Goal: Task Accomplishment & Management: Complete application form

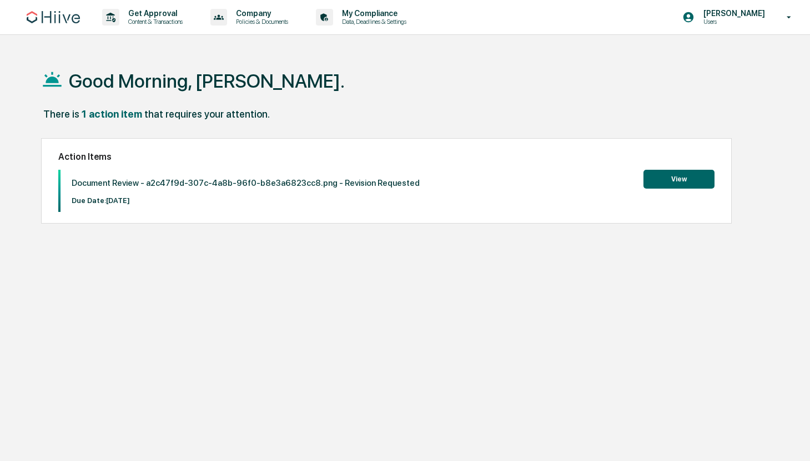
click at [674, 188] on button "View" at bounding box center [678, 179] width 71 height 19
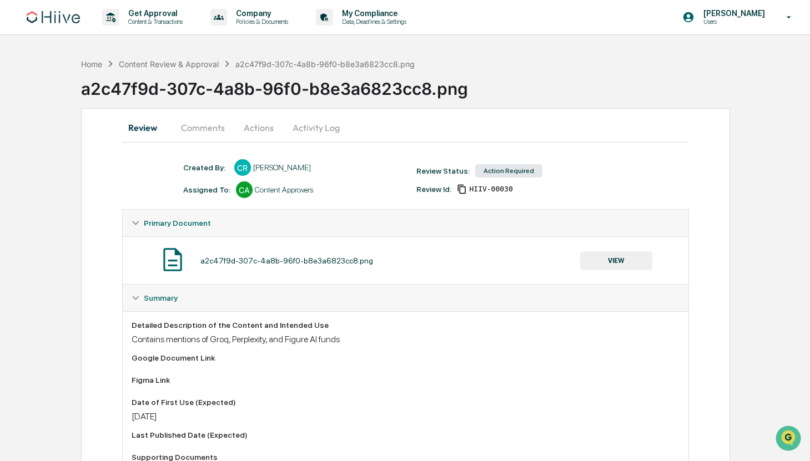
click at [209, 127] on button "Comments" at bounding box center [203, 127] width 62 height 27
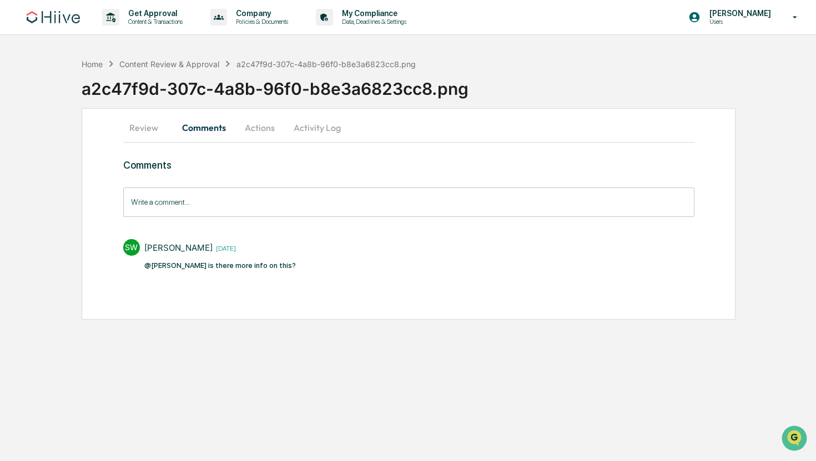
click at [264, 136] on button "Actions" at bounding box center [260, 127] width 50 height 27
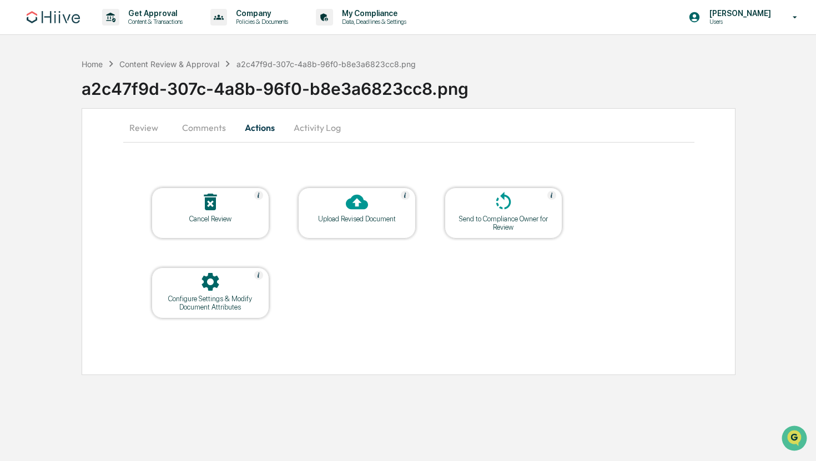
click at [315, 132] on button "Activity Log" at bounding box center [317, 127] width 65 height 27
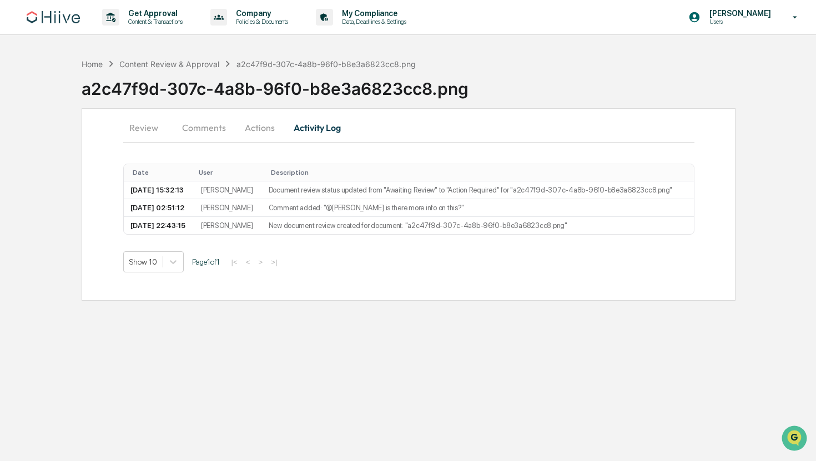
click at [135, 133] on button "Review" at bounding box center [148, 127] width 50 height 27
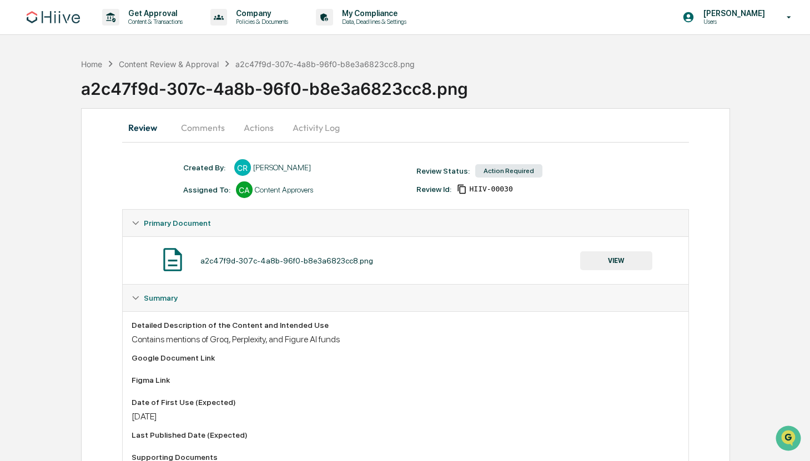
click at [616, 269] on button "VIEW" at bounding box center [616, 260] width 72 height 19
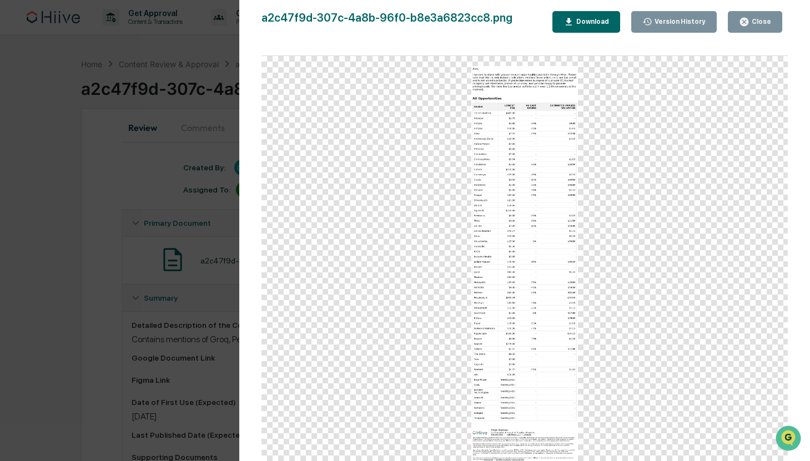
click at [24, 263] on div "Version History [DATE] 10:43 PM [PERSON_NAME] a2c47f9d-307c-4a8b-96f0-b8e3a6823…" at bounding box center [405, 230] width 810 height 461
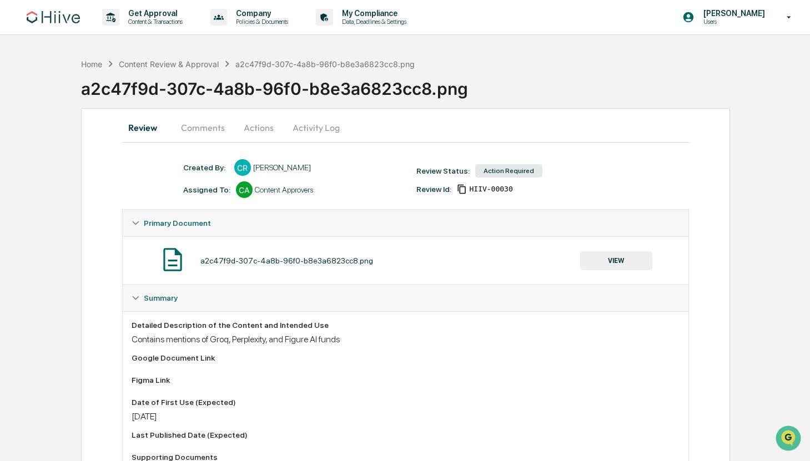
click at [188, 129] on button "Comments" at bounding box center [203, 127] width 62 height 27
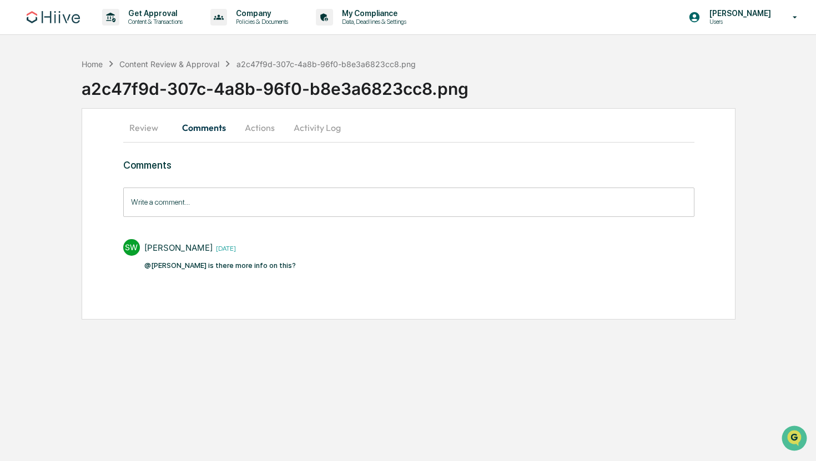
click at [254, 215] on input "Write a comment..." at bounding box center [408, 202] width 571 height 29
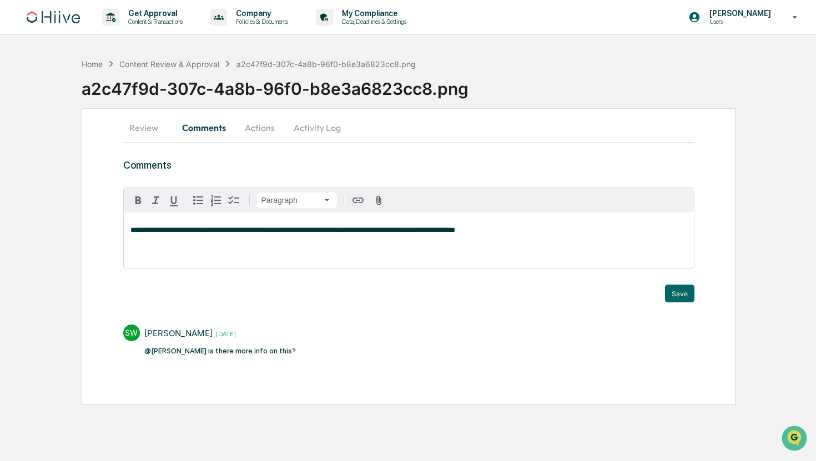
click at [309, 126] on button "Activity Log" at bounding box center [317, 127] width 65 height 27
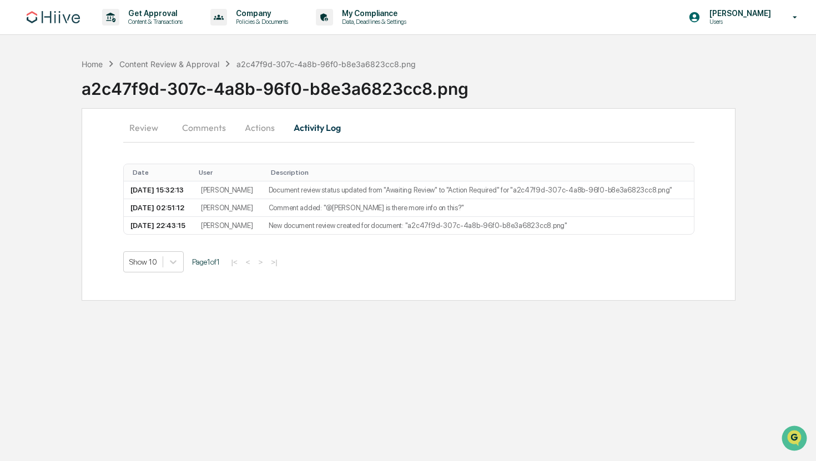
click at [254, 127] on button "Actions" at bounding box center [260, 127] width 50 height 27
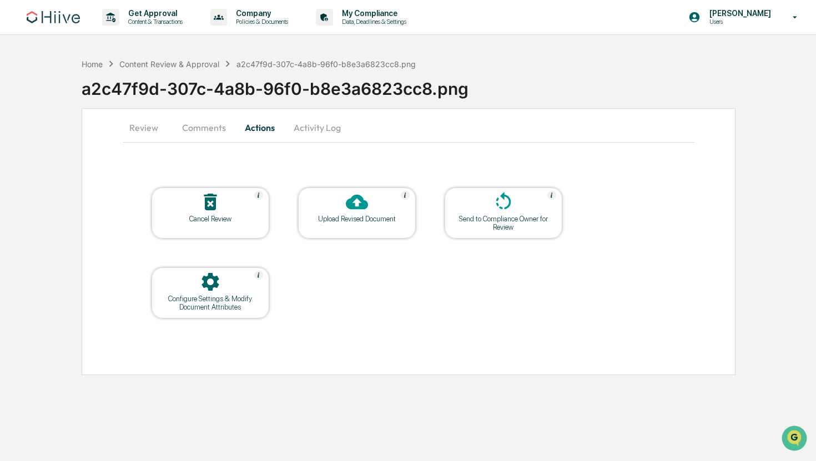
click at [156, 125] on button "Review" at bounding box center [148, 127] width 50 height 27
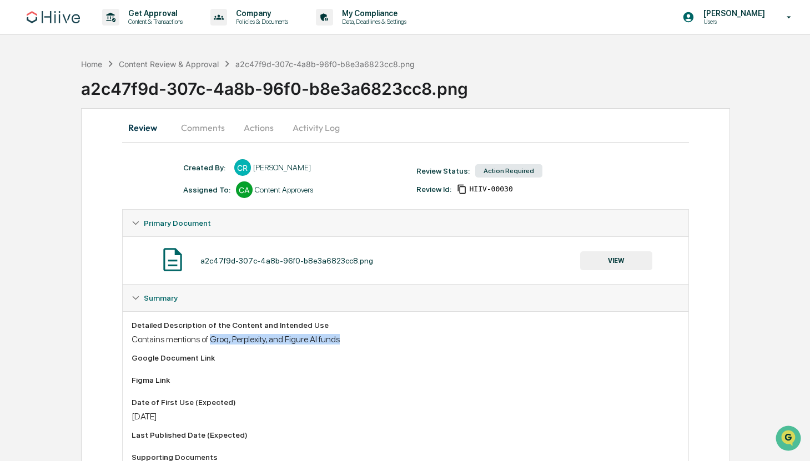
drag, startPoint x: 332, startPoint y: 339, endPoint x: 219, endPoint y: 340, distance: 112.7
click at [219, 340] on div "Contains mentions of Groq, Perplexity, and Figure AI funds" at bounding box center [406, 339] width 548 height 11
copy div "Groq, Perplexity, and Figure AI funds"
click at [195, 120] on button "Comments" at bounding box center [203, 127] width 62 height 27
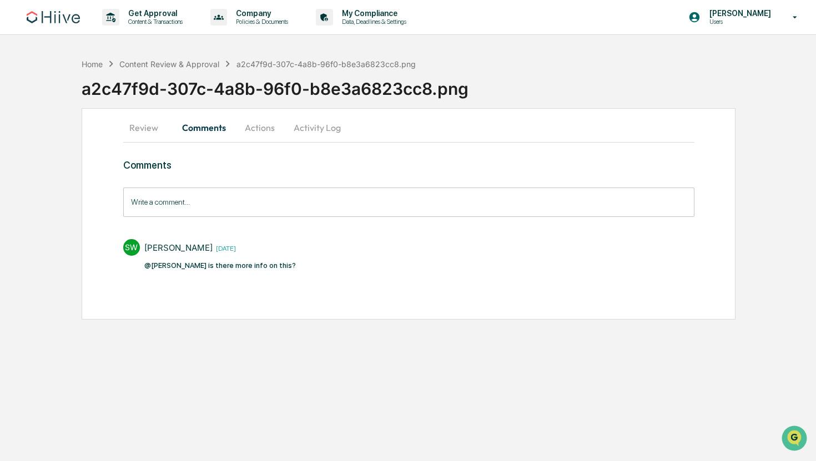
click at [323, 205] on input "Write a comment..." at bounding box center [408, 202] width 571 height 29
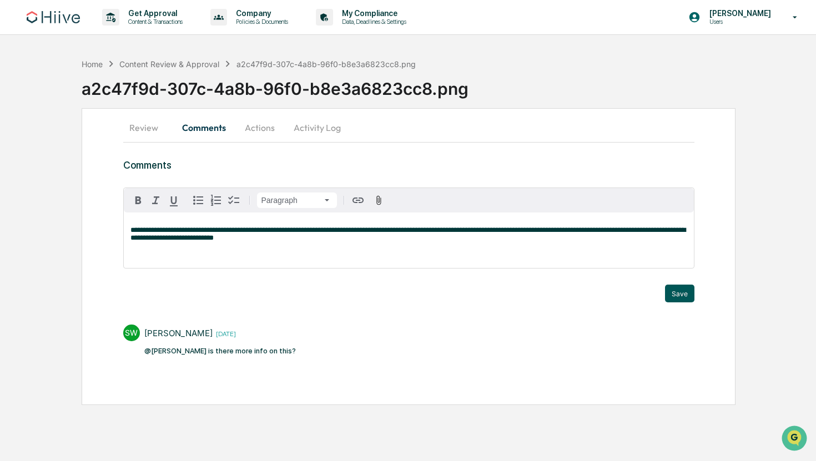
click at [675, 290] on button "Save" at bounding box center [679, 294] width 29 height 18
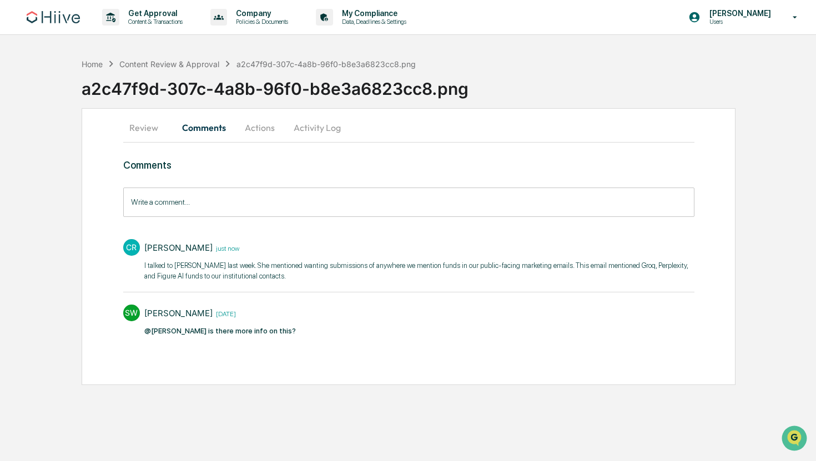
click at [49, 13] on img at bounding box center [53, 17] width 53 height 12
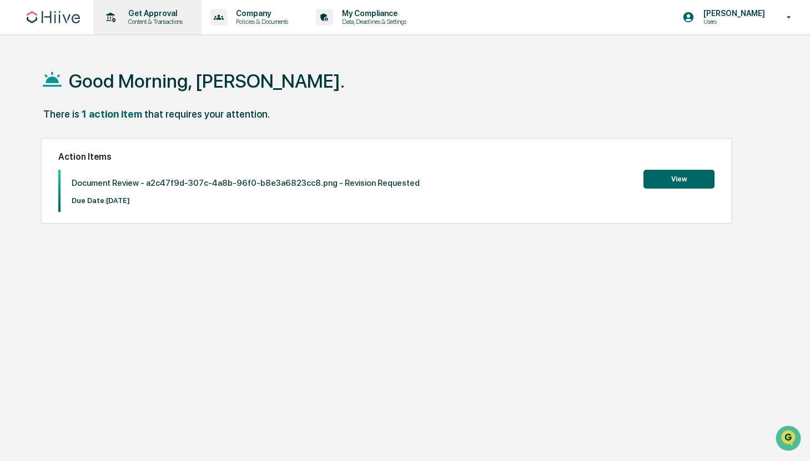
click at [149, 21] on p "Content & Transactions" at bounding box center [153, 22] width 69 height 8
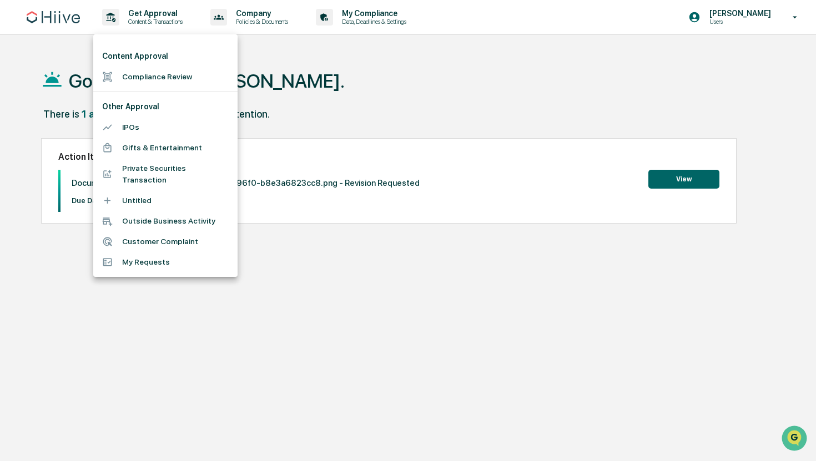
click at [148, 72] on li "Compliance Review" at bounding box center [165, 77] width 144 height 21
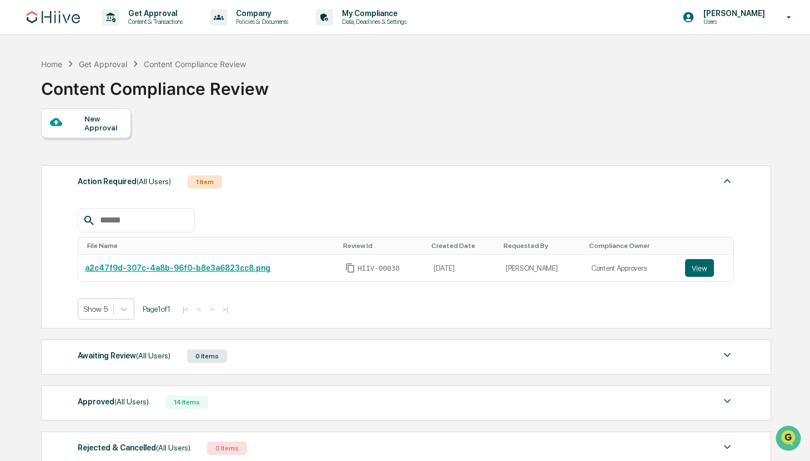
click at [176, 402] on div "14 Items" at bounding box center [186, 402] width 43 height 13
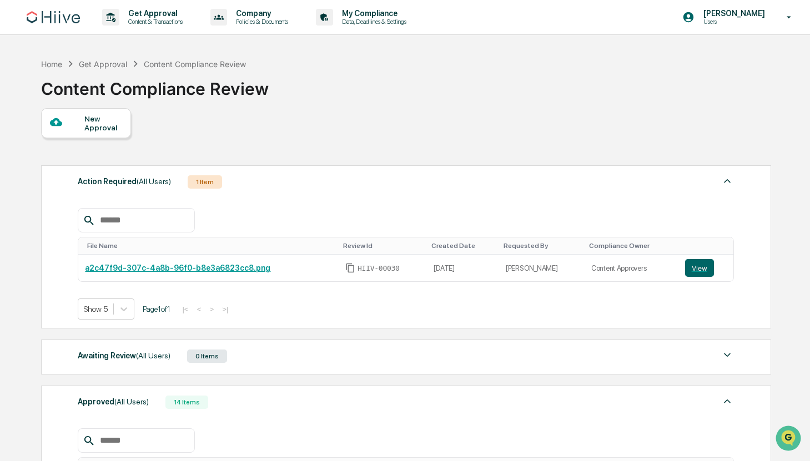
scroll to position [321, 0]
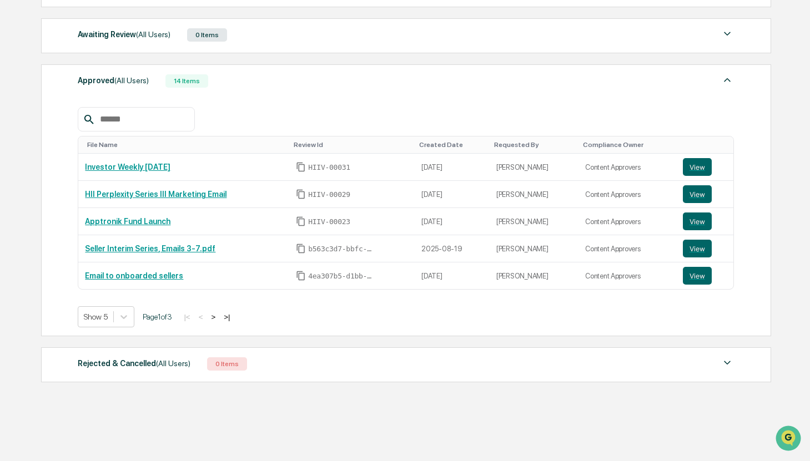
click at [233, 320] on button ">|" at bounding box center [226, 316] width 13 height 9
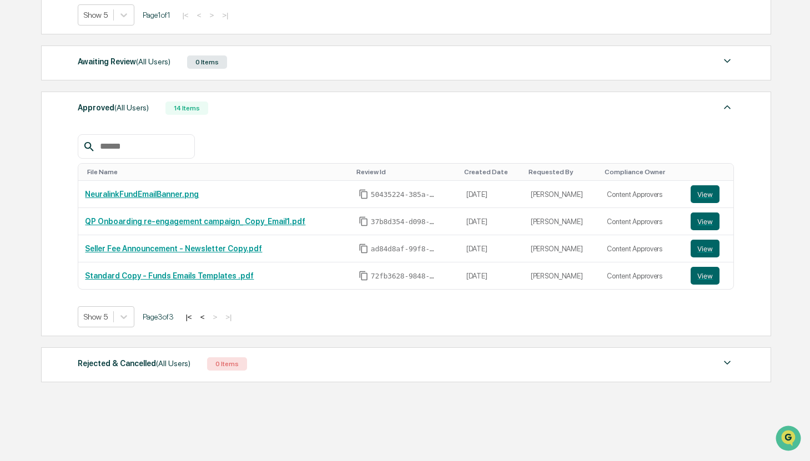
scroll to position [294, 0]
click at [300, 225] on link "QP Onboarding re-engagement campaign_ Copy_Email1.pdf" at bounding box center [195, 221] width 220 height 9
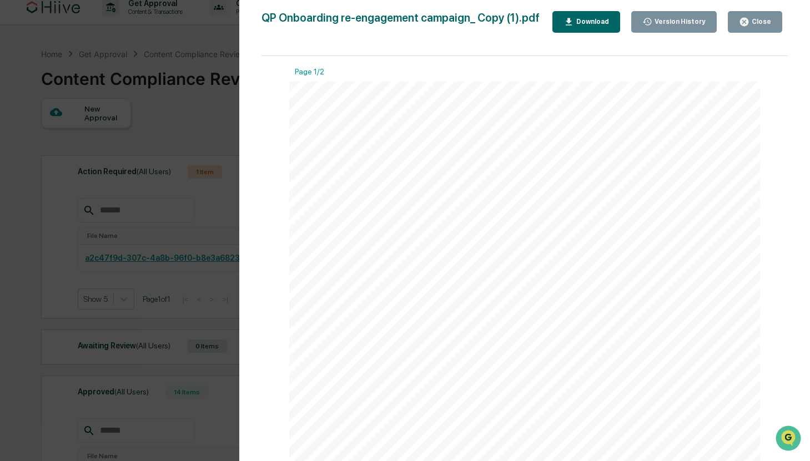
scroll to position [0, 0]
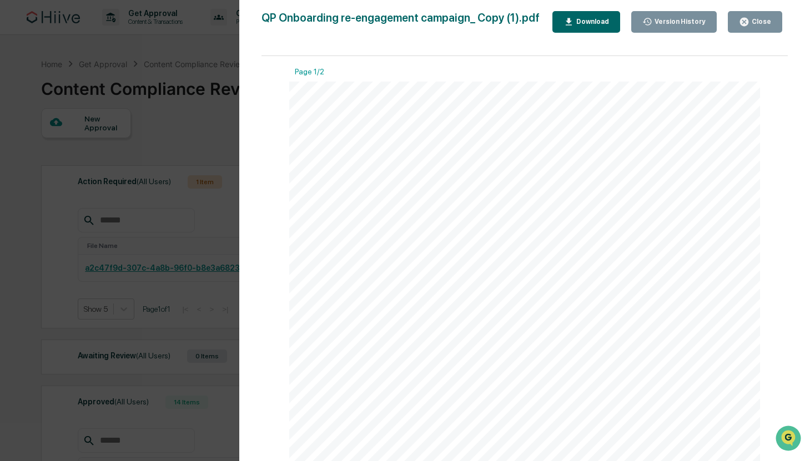
click at [126, 244] on div "Version History 05/16/2025, 11:31 PM Caroline Ramsay 05/15/2025, 07:55 PM Susan…" at bounding box center [405, 230] width 810 height 461
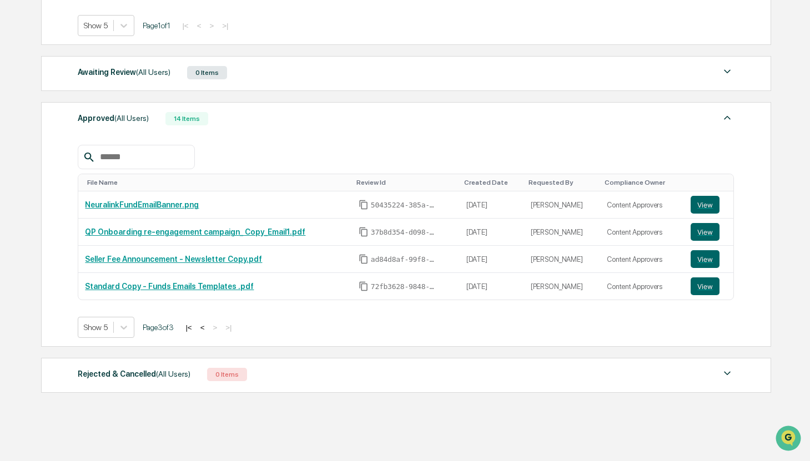
scroll to position [294, 0]
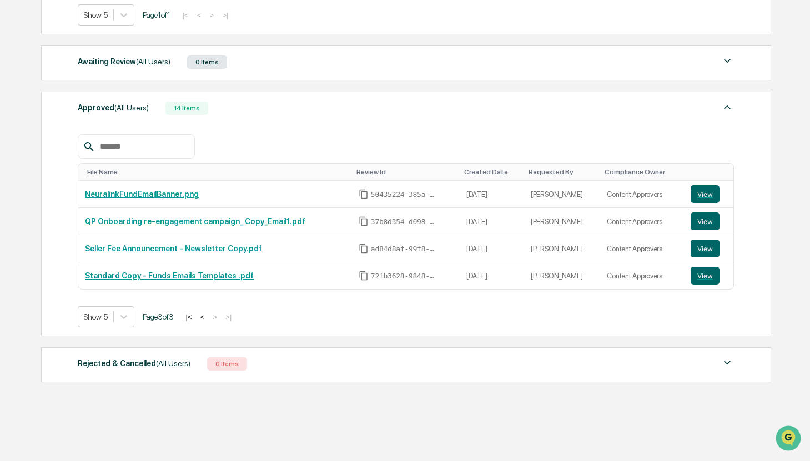
click at [208, 316] on button "<" at bounding box center [202, 316] width 11 height 9
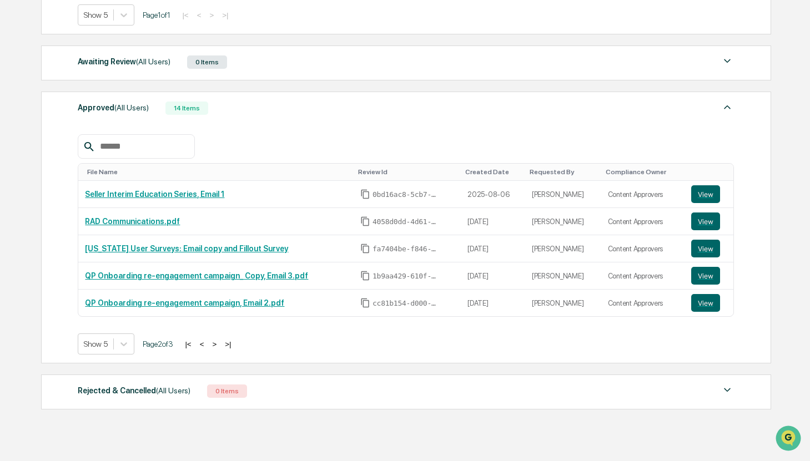
click at [208, 346] on button "<" at bounding box center [201, 344] width 11 height 9
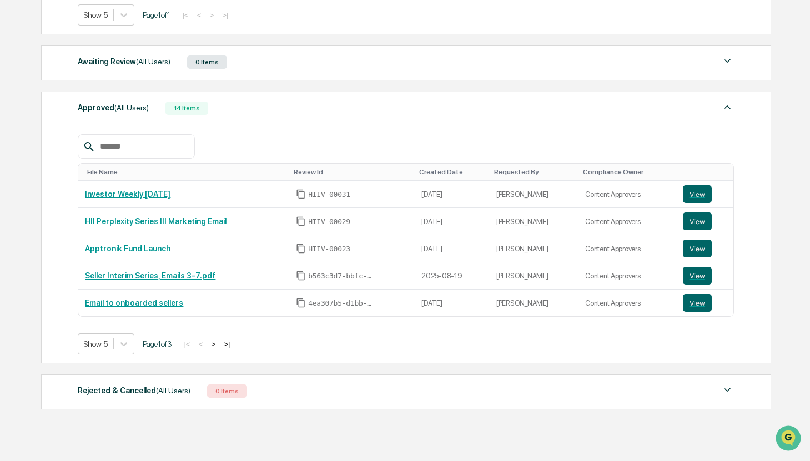
click at [219, 345] on button ">" at bounding box center [213, 344] width 11 height 9
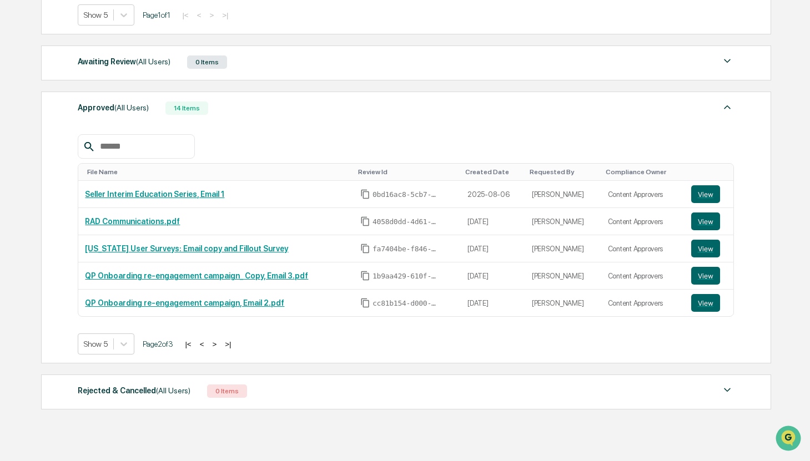
click at [220, 345] on button ">" at bounding box center [214, 344] width 11 height 9
click at [224, 345] on div "Action Required (All Users) 1 Item File Name Review Id Created Date Requested B…" at bounding box center [405, 140] width 729 height 549
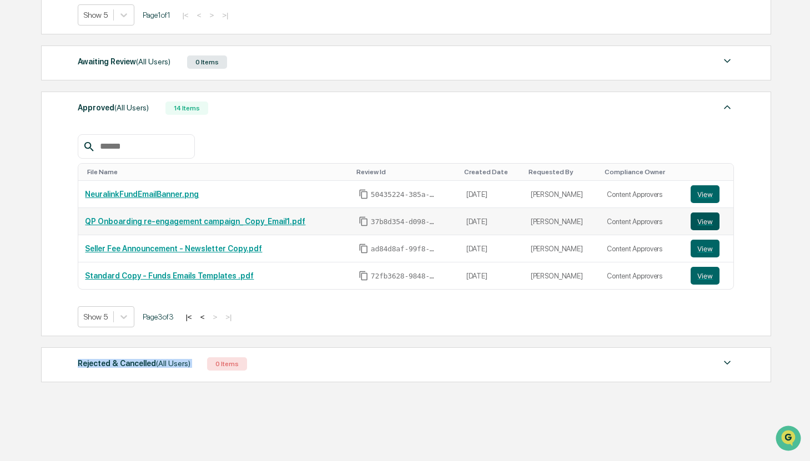
click at [711, 220] on button "View" at bounding box center [704, 222] width 29 height 18
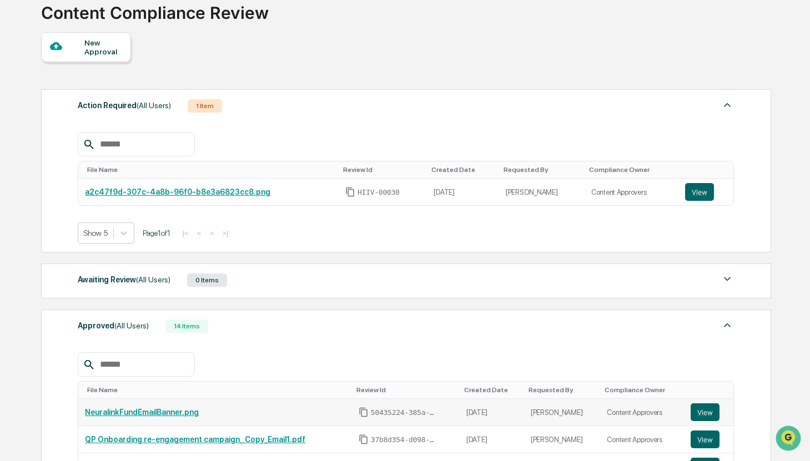
scroll to position [69, 0]
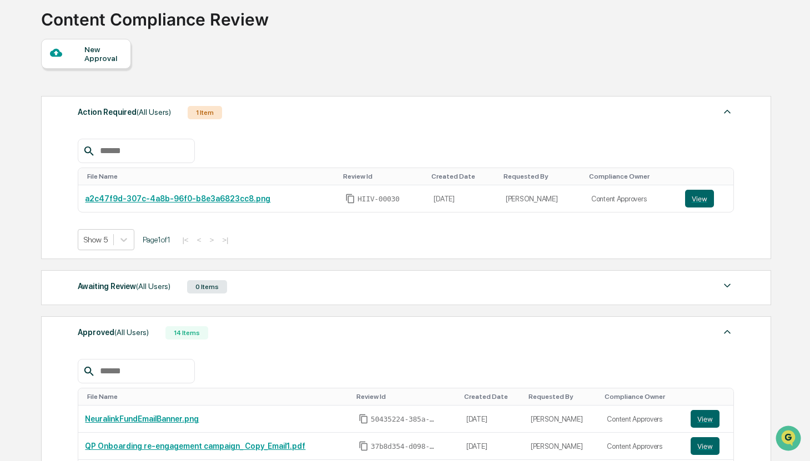
click at [94, 45] on div "New Approval" at bounding box center [102, 54] width 37 height 18
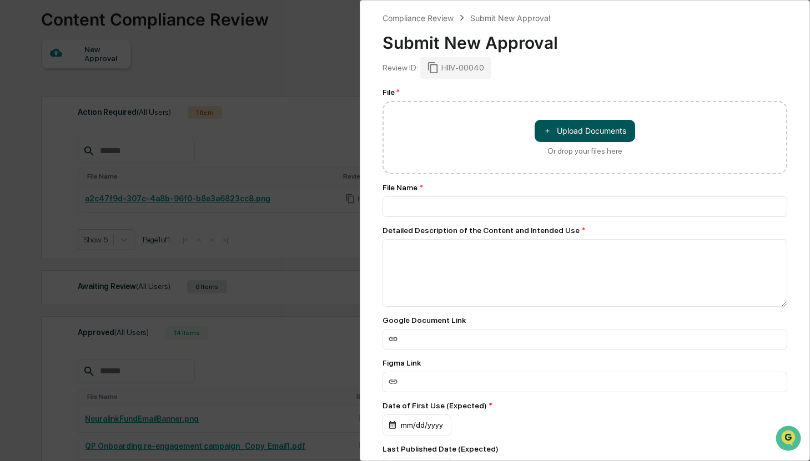
click at [601, 129] on button "＋ Upload Documents" at bounding box center [585, 131] width 100 height 22
click at [577, 132] on button "＋ Upload Documents" at bounding box center [585, 131] width 100 height 22
click at [594, 132] on button "＋ Upload Documents" at bounding box center [585, 131] width 100 height 22
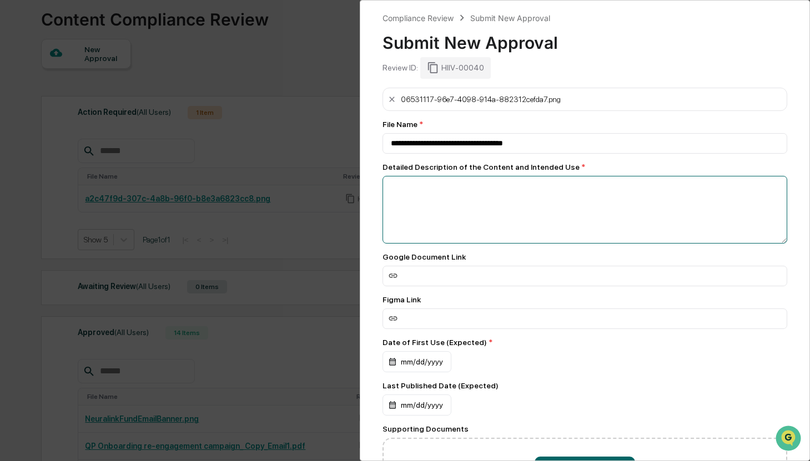
click at [546, 213] on textarea at bounding box center [584, 210] width 405 height 68
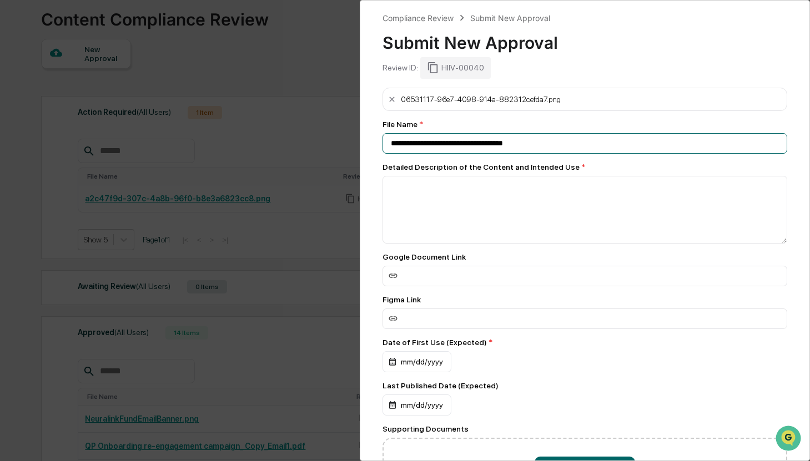
drag, startPoint x: 536, startPoint y: 143, endPoint x: 361, endPoint y: 119, distance: 175.9
click at [361, 119] on div "**********" at bounding box center [585, 230] width 451 height 461
click at [643, 142] on input "**********" at bounding box center [584, 143] width 405 height 21
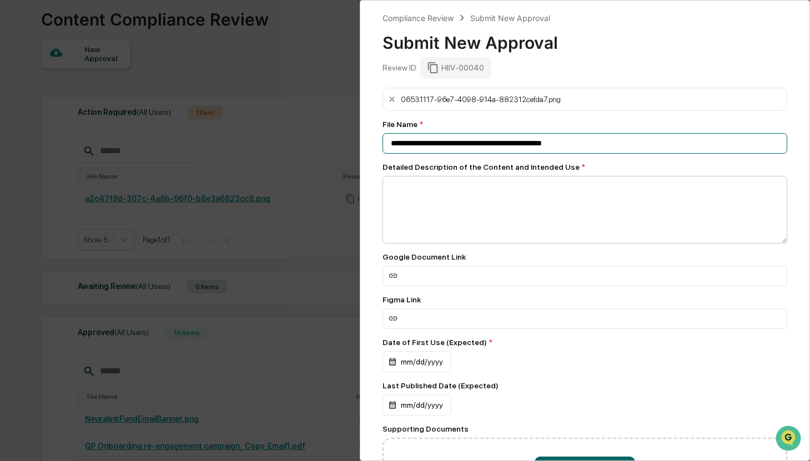
type input "**********"
click at [626, 204] on textarea at bounding box center [584, 210] width 405 height 68
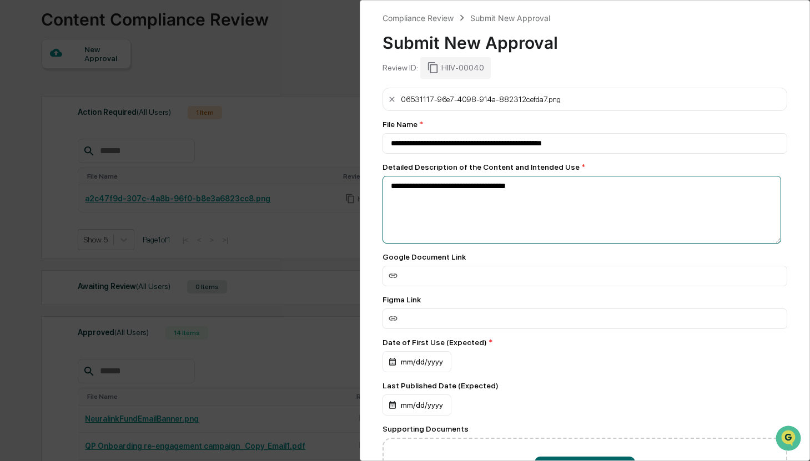
paste textarea "**********"
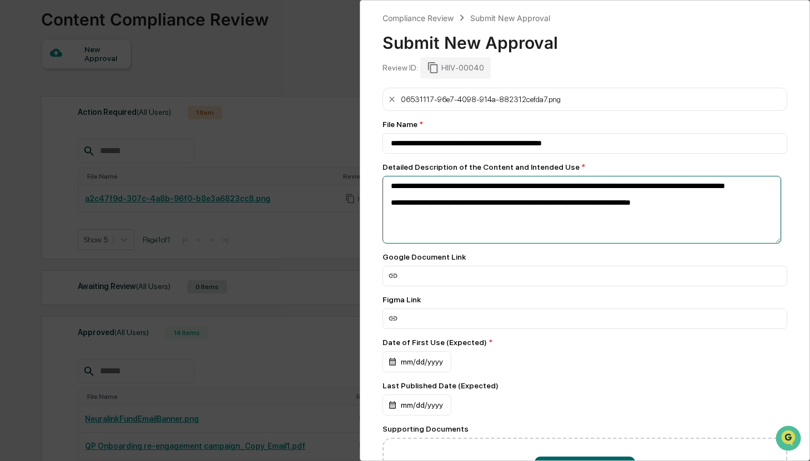
paste textarea "**********"
type textarea "**********"
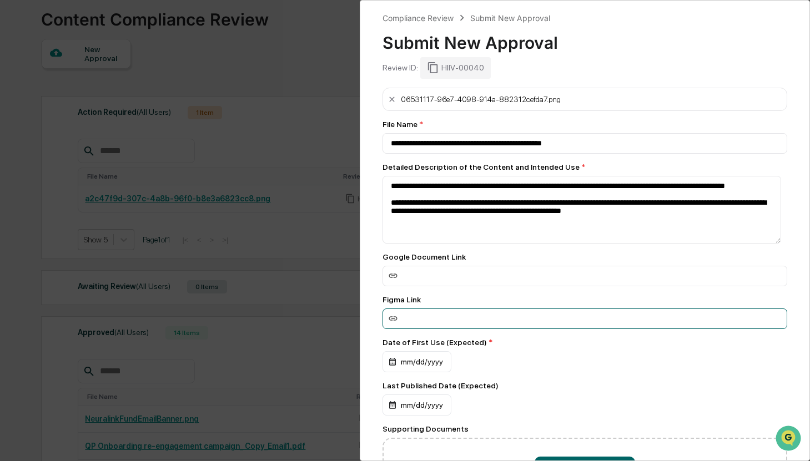
click at [485, 321] on input at bounding box center [584, 319] width 405 height 21
paste input "**********"
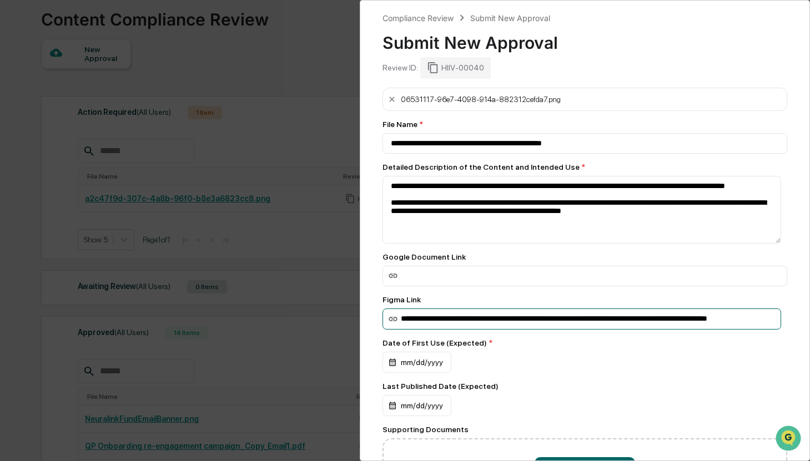
type input "**********"
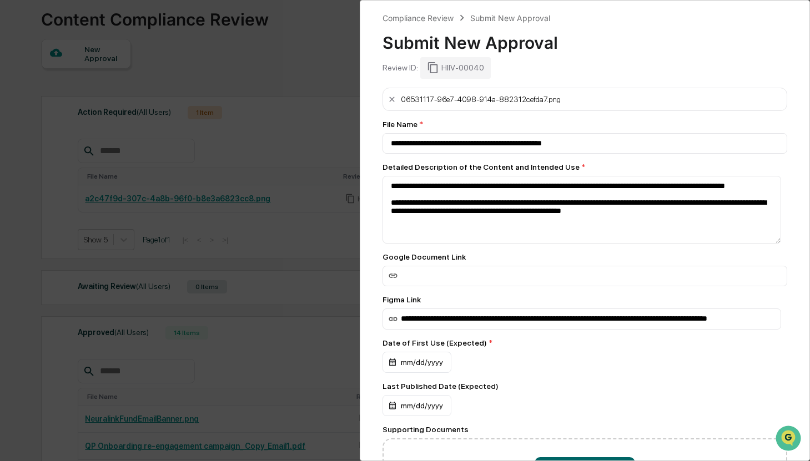
click at [638, 366] on div "mm/dd/yyyy" at bounding box center [584, 362] width 405 height 21
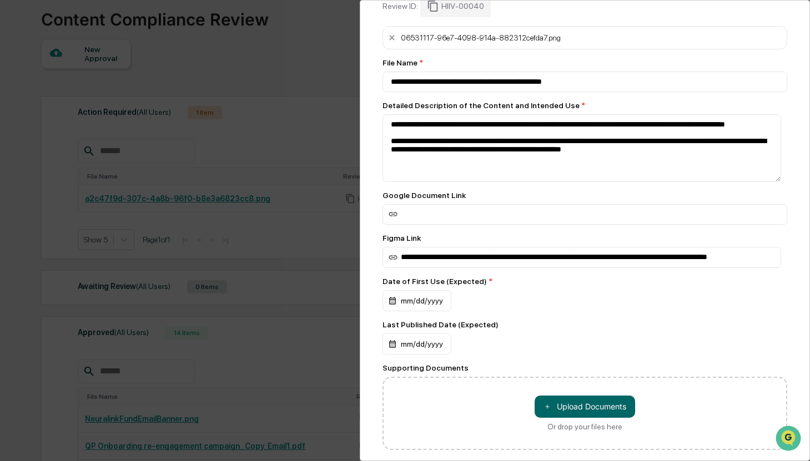
scroll to position [130, 0]
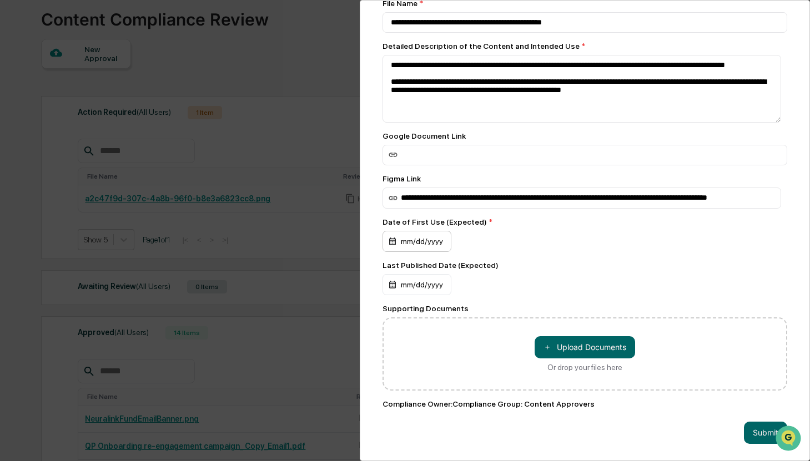
click at [409, 231] on div "mm/dd/yyyy" at bounding box center [416, 241] width 69 height 21
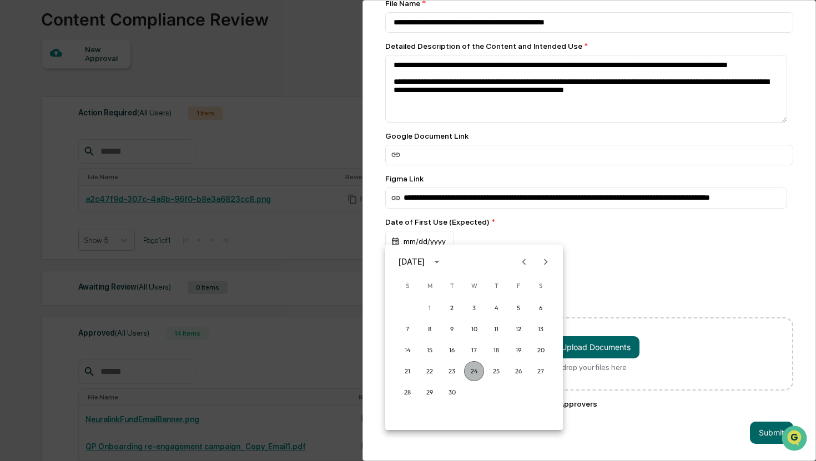
click at [471, 373] on button "24" at bounding box center [474, 371] width 20 height 20
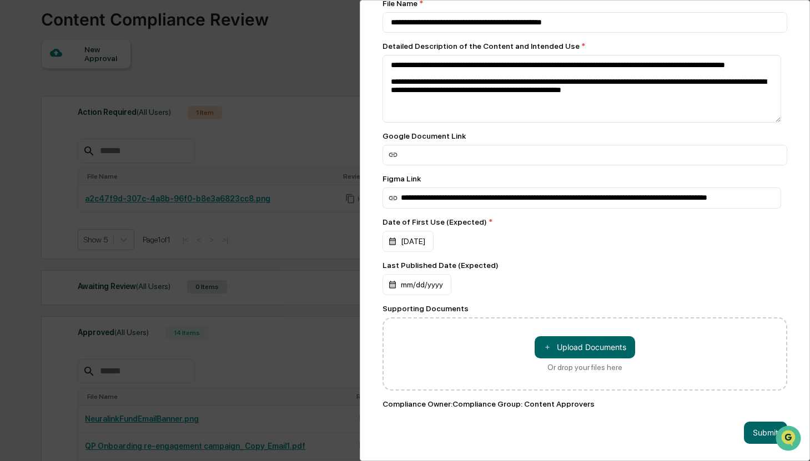
click at [631, 232] on div "09/24/2025" at bounding box center [584, 241] width 405 height 21
click at [760, 425] on button "Submit" at bounding box center [765, 433] width 43 height 22
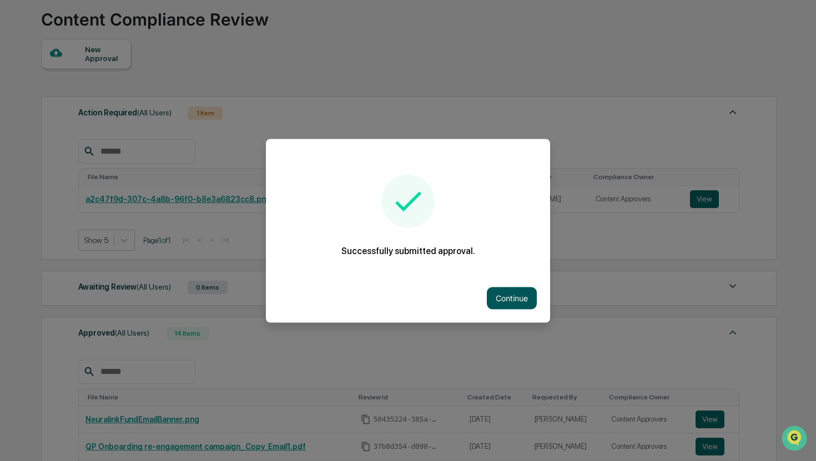
click at [520, 296] on button "Continue" at bounding box center [512, 298] width 50 height 22
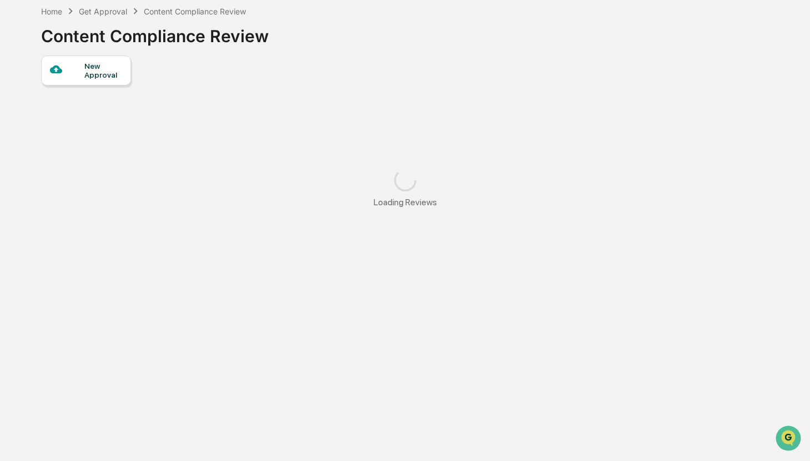
scroll to position [69, 0]
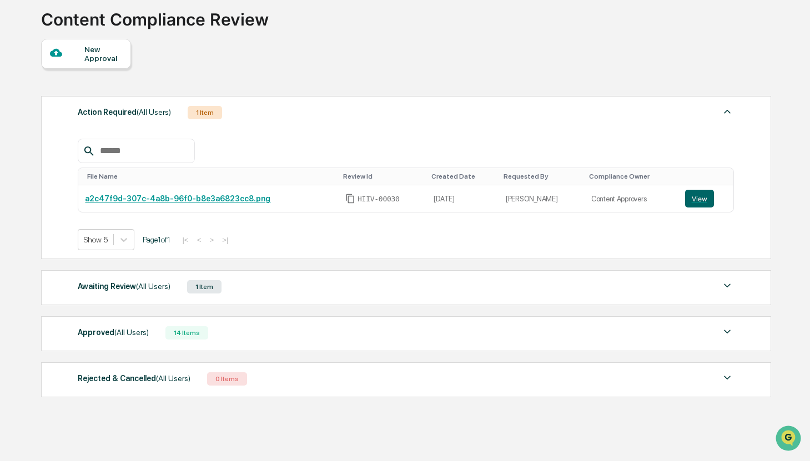
click at [98, 52] on div "New Approval" at bounding box center [102, 54] width 37 height 18
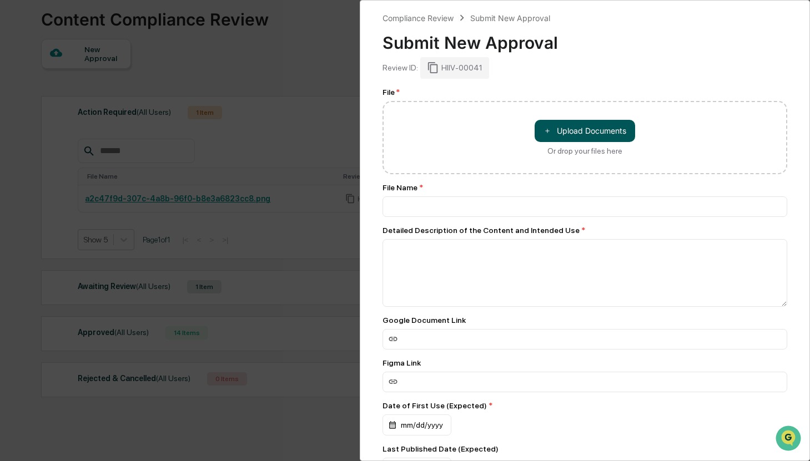
click at [590, 130] on button "＋ Upload Documents" at bounding box center [585, 131] width 100 height 22
click at [601, 132] on button "＋ Upload Documents" at bounding box center [585, 131] width 100 height 22
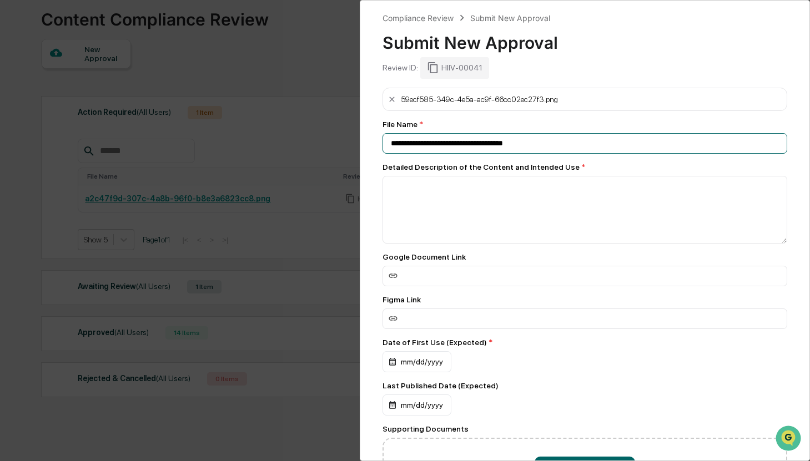
click at [496, 145] on input "**********" at bounding box center [584, 143] width 405 height 21
drag, startPoint x: 566, startPoint y: 146, endPoint x: 236, endPoint y: 137, distance: 329.8
click at [236, 137] on div "**********" at bounding box center [405, 230] width 810 height 461
type input "**********"
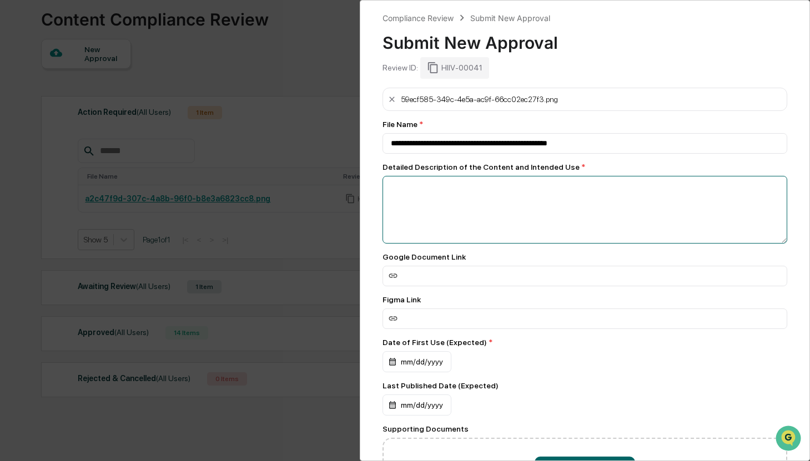
click at [553, 189] on textarea at bounding box center [584, 210] width 405 height 68
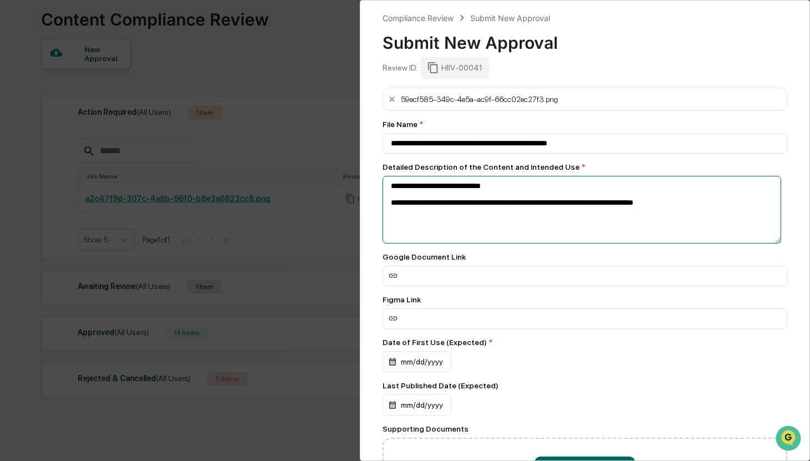
click at [540, 184] on textarea "**********" at bounding box center [581, 210] width 399 height 68
paste textarea "**********"
click at [695, 225] on textarea "**********" at bounding box center [581, 210] width 399 height 68
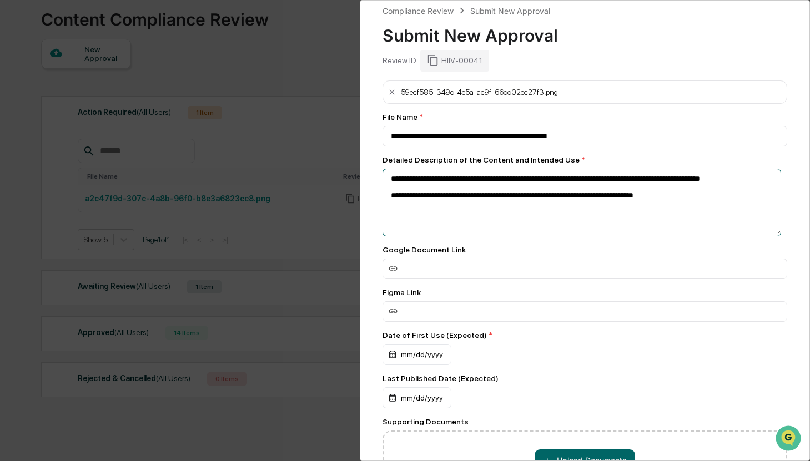
scroll to position [17, 0]
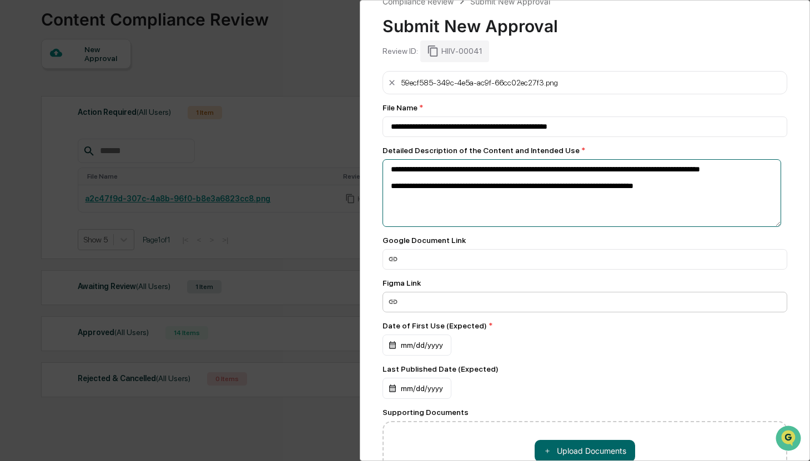
type textarea "**********"
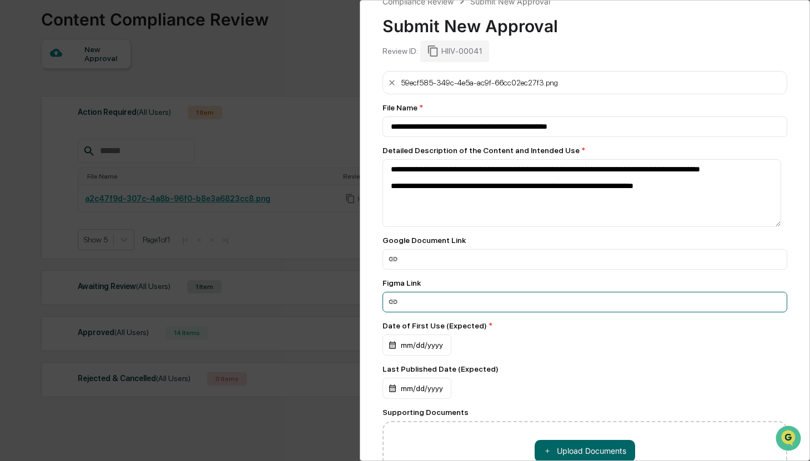
click at [460, 297] on input at bounding box center [584, 302] width 405 height 21
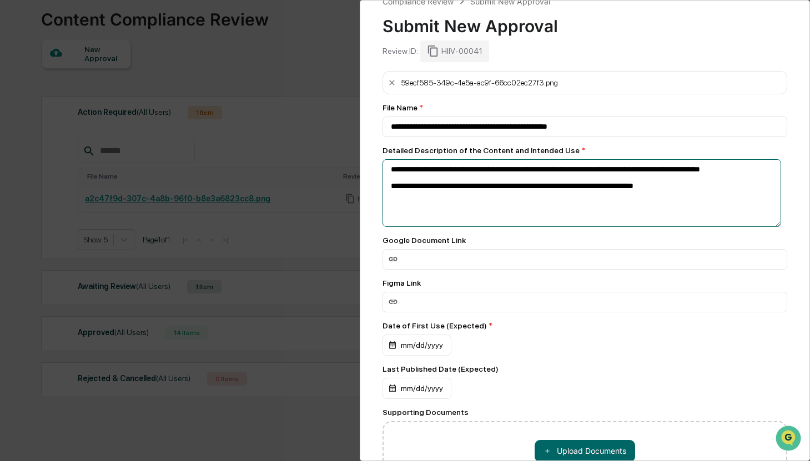
click at [730, 203] on textarea "**********" at bounding box center [581, 193] width 399 height 68
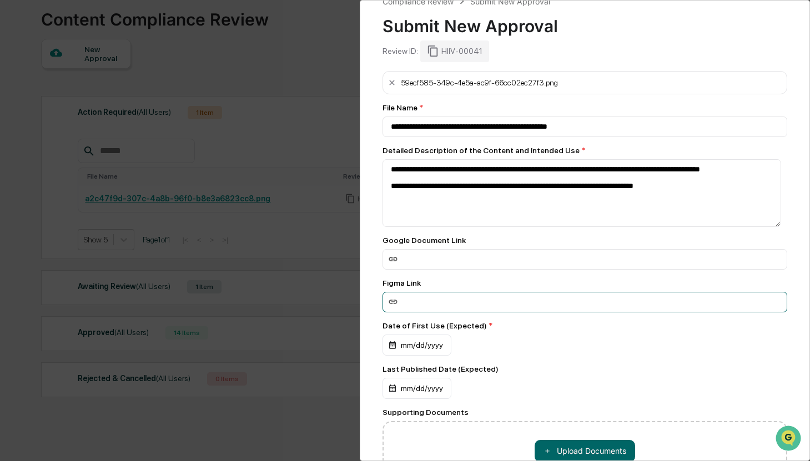
click at [512, 301] on input at bounding box center [584, 302] width 405 height 21
paste input "**********"
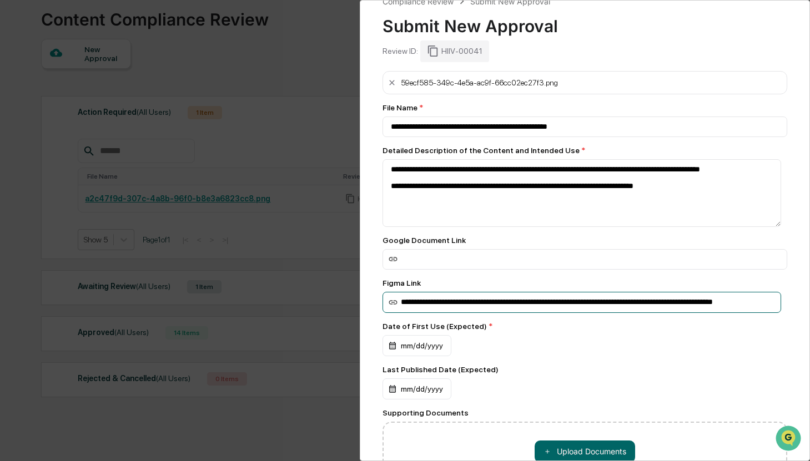
type input "**********"
click at [674, 350] on div "mm/dd/yyyy" at bounding box center [584, 345] width 405 height 21
click at [415, 346] on div "mm/dd/yyyy" at bounding box center [416, 345] width 69 height 21
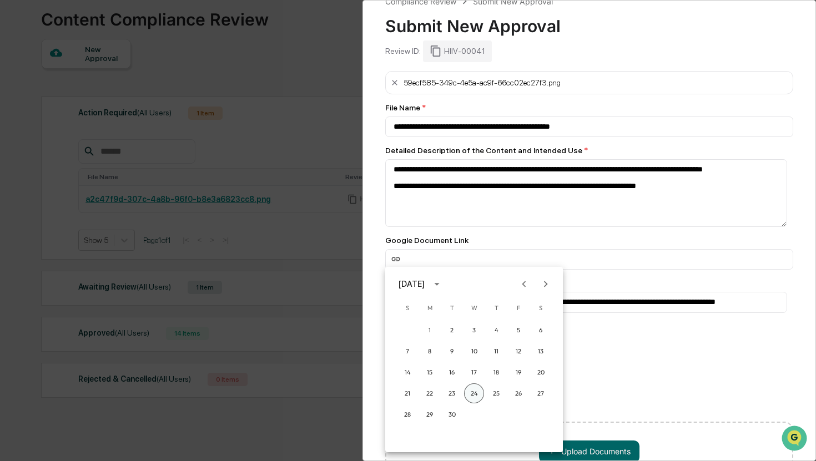
click at [477, 394] on button "24" at bounding box center [474, 394] width 20 height 20
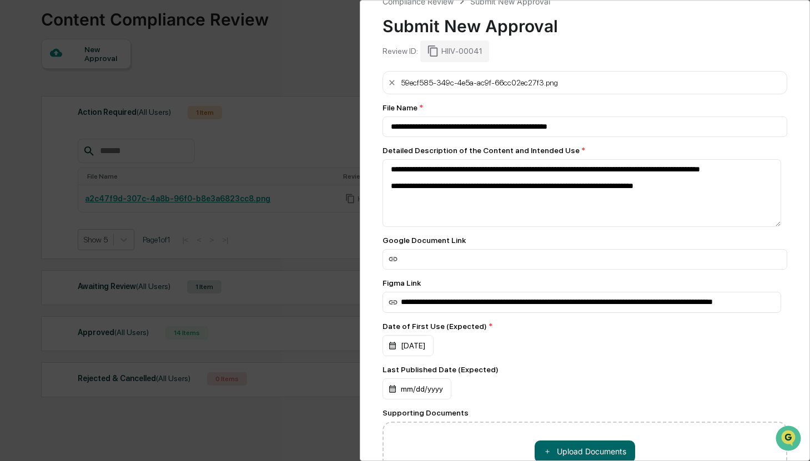
click at [662, 365] on div "September 2025 S M T W T F S 1 2 3 4 5 6 7 8 9 10 11 12 13 14 15 16 17 18 19 20…" at bounding box center [405, 230] width 810 height 461
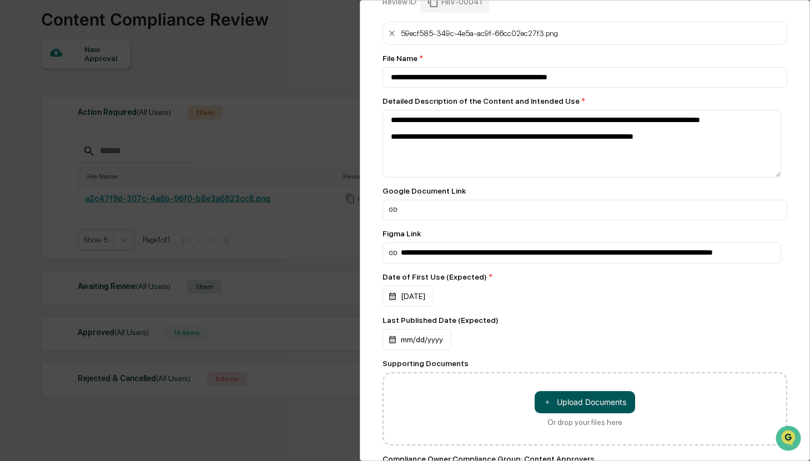
click at [608, 406] on button "＋ Upload Documents" at bounding box center [585, 402] width 100 height 22
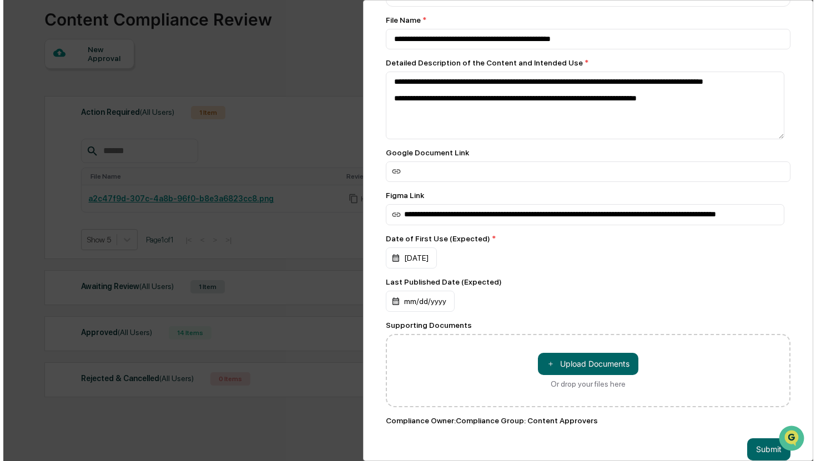
scroll to position [130, 0]
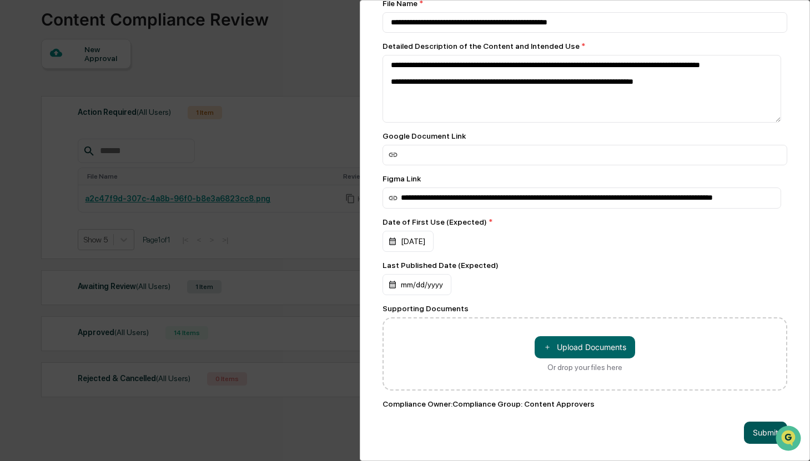
click at [752, 424] on button "Submit" at bounding box center [765, 433] width 43 height 22
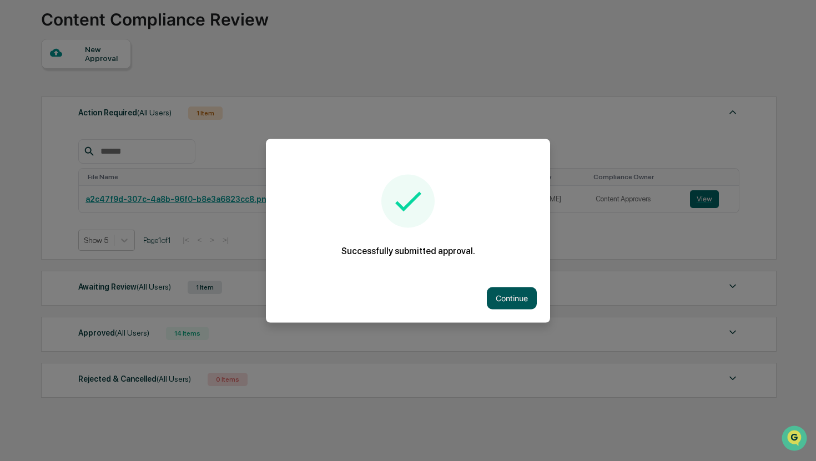
click at [507, 300] on button "Continue" at bounding box center [512, 298] width 50 height 22
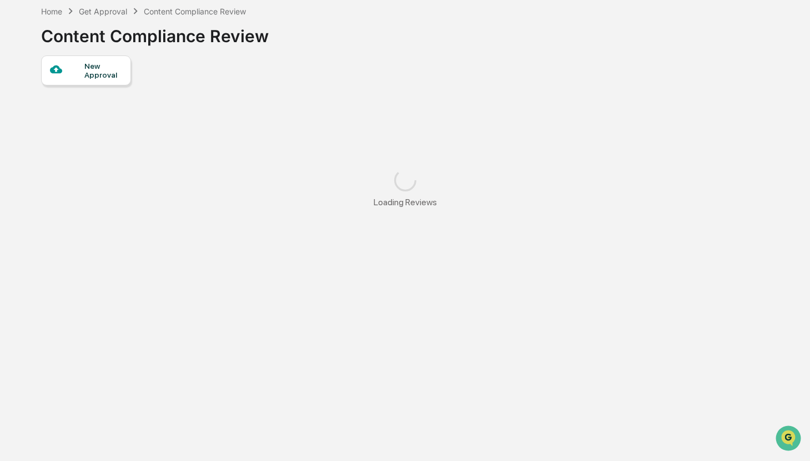
scroll to position [69, 0]
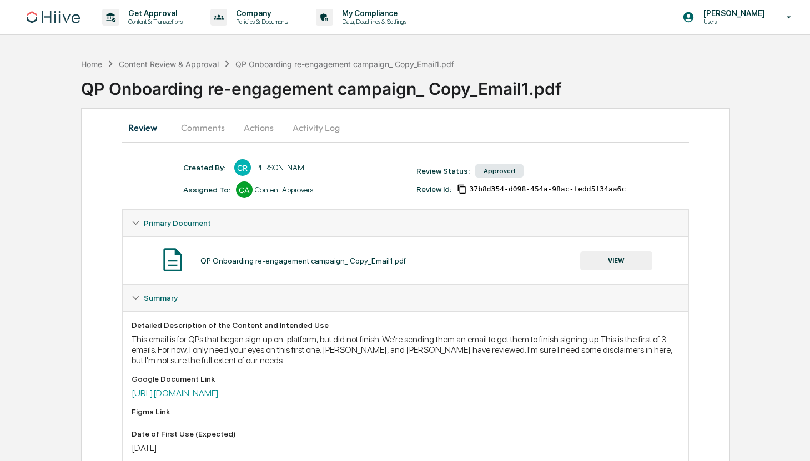
click at [306, 122] on button "Activity Log" at bounding box center [316, 127] width 65 height 27
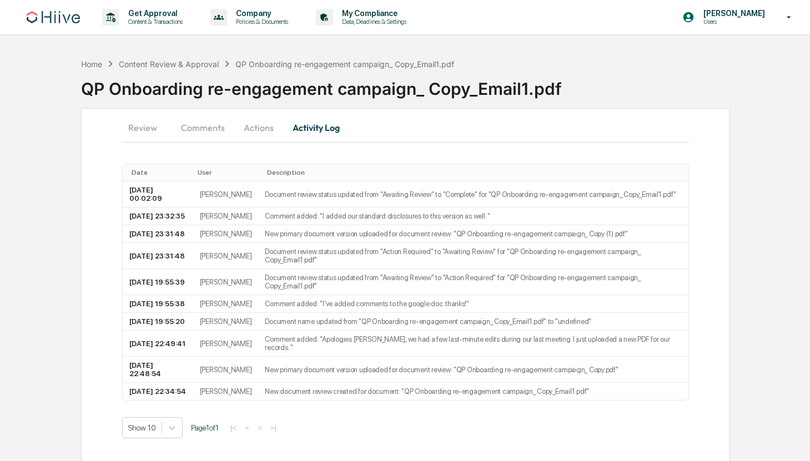
click at [254, 129] on button "Actions" at bounding box center [259, 127] width 50 height 27
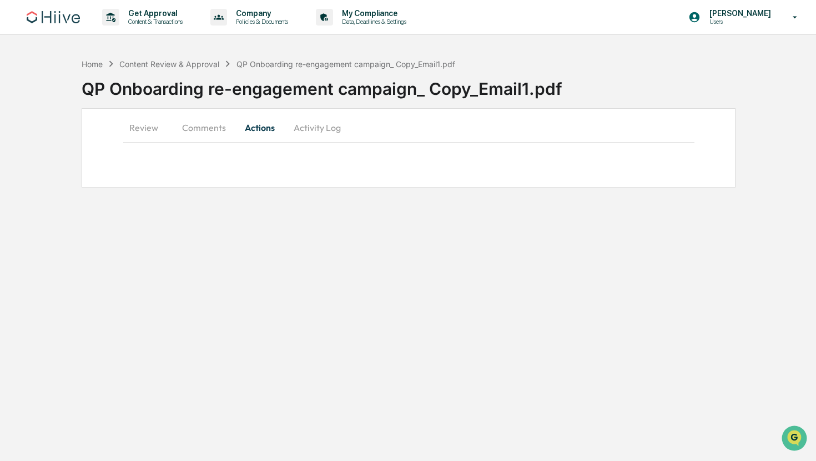
click at [198, 124] on button "Comments" at bounding box center [204, 127] width 62 height 27
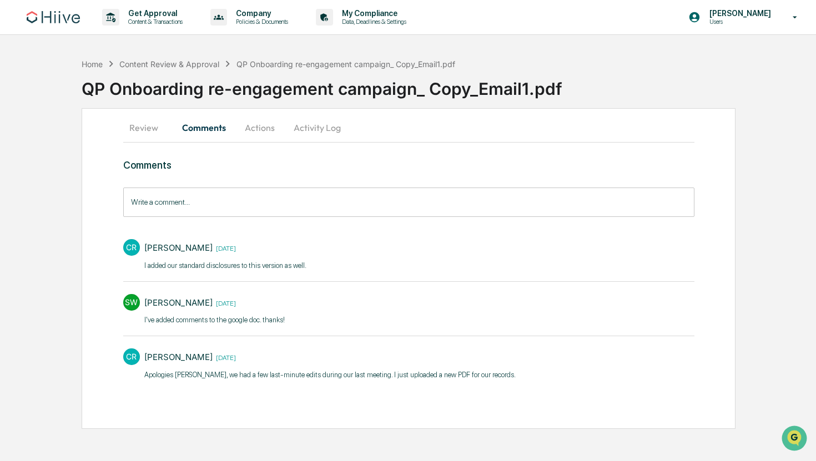
click at [158, 123] on button "Review" at bounding box center [148, 127] width 50 height 27
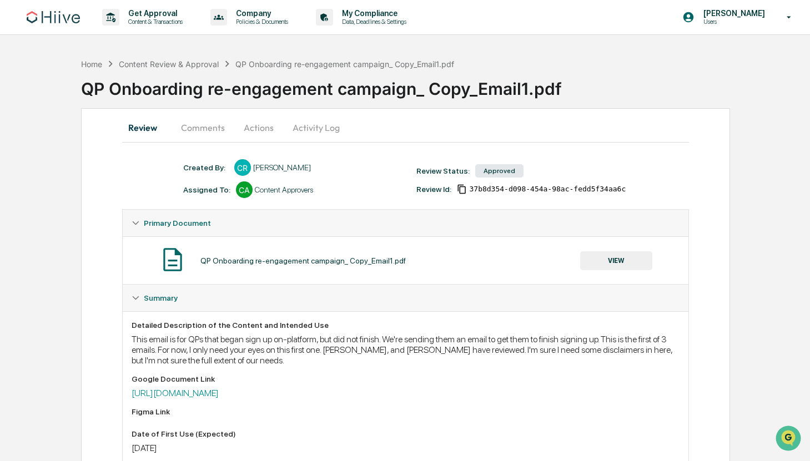
click at [301, 132] on button "Activity Log" at bounding box center [316, 127] width 65 height 27
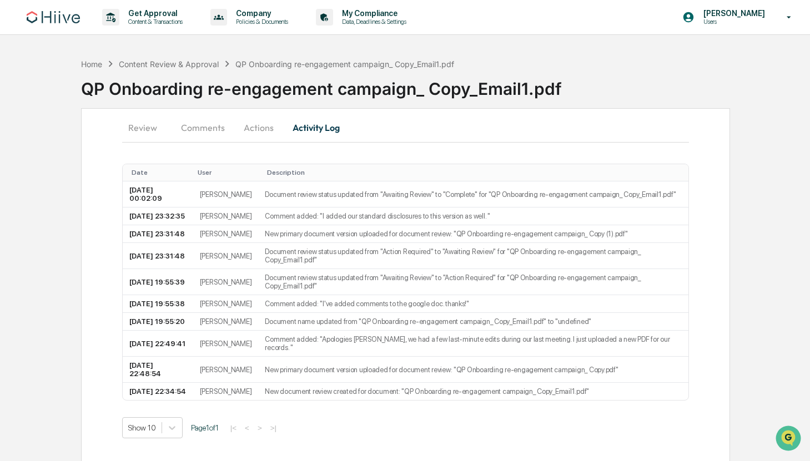
click at [251, 128] on button "Actions" at bounding box center [259, 127] width 50 height 27
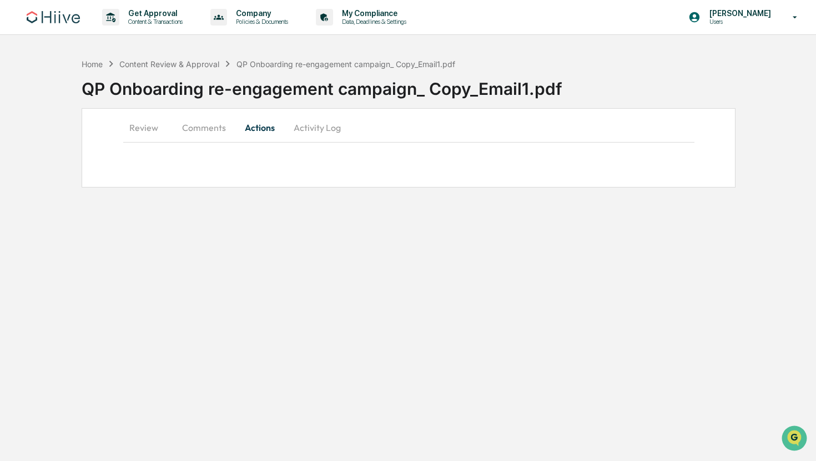
click at [177, 123] on button "Comments" at bounding box center [204, 127] width 62 height 27
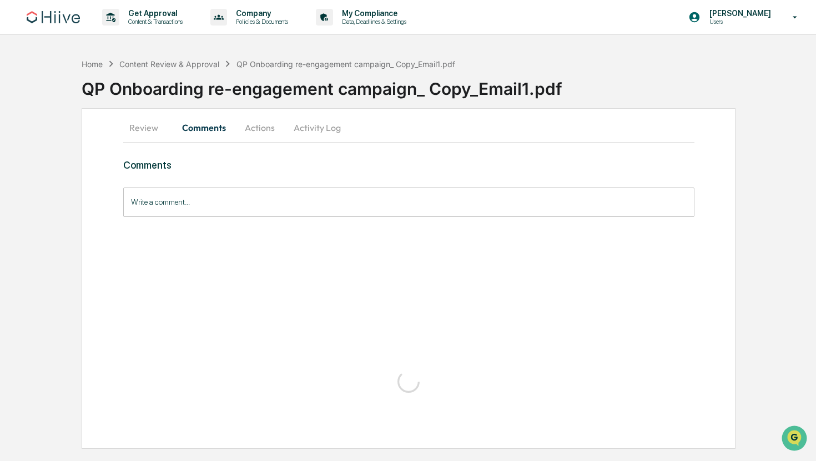
click at [134, 129] on button "Review" at bounding box center [148, 127] width 50 height 27
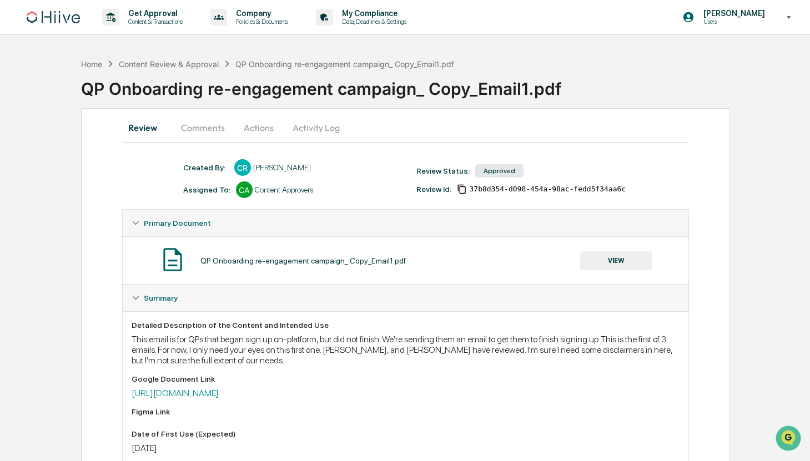
click at [311, 129] on button "Activity Log" at bounding box center [316, 127] width 65 height 27
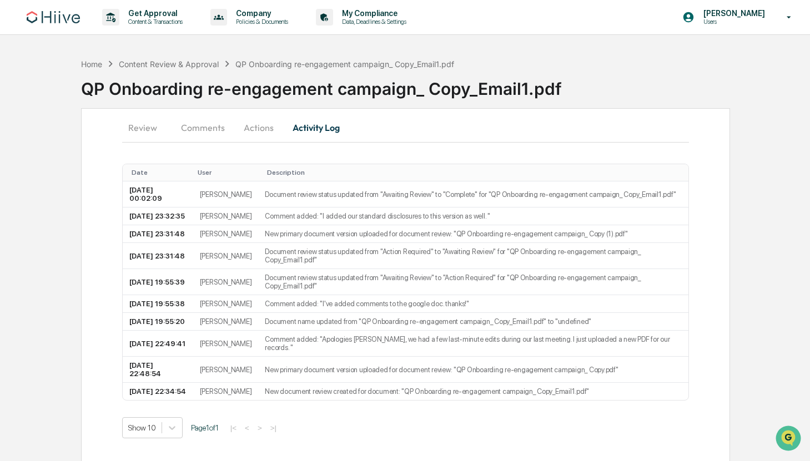
click at [776, 87] on div "QP Onboarding re-engagement campaign_ Copy_Email1.pdf" at bounding box center [445, 84] width 729 height 29
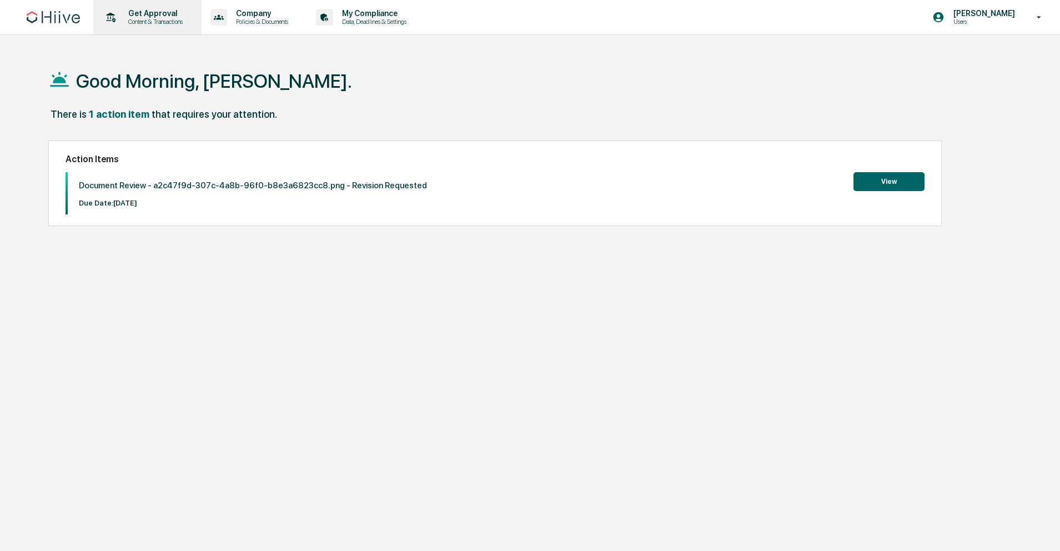
click at [151, 24] on p "Content & Transactions" at bounding box center [153, 22] width 69 height 8
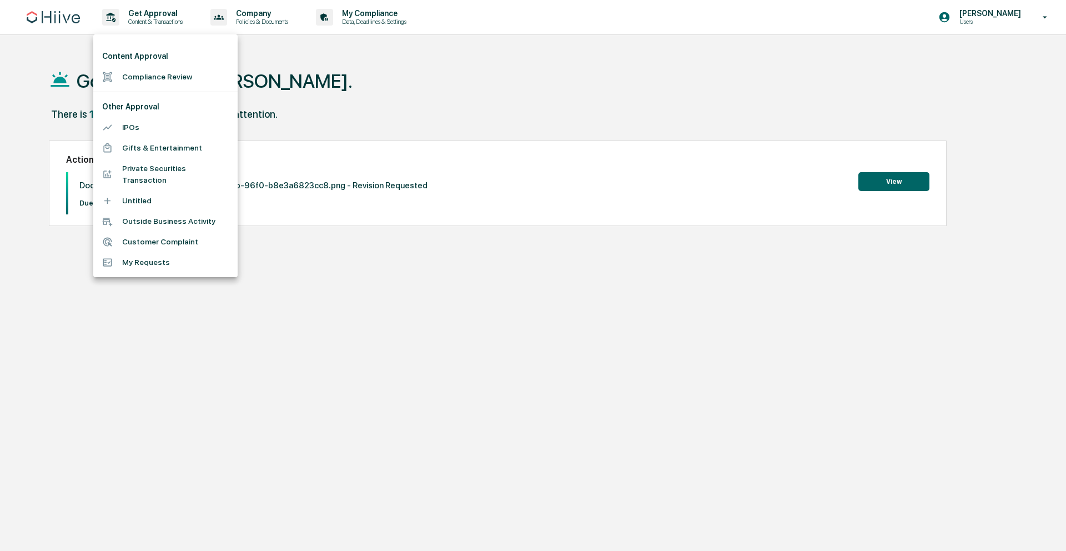
click at [160, 76] on li "Compliance Review" at bounding box center [165, 77] width 144 height 21
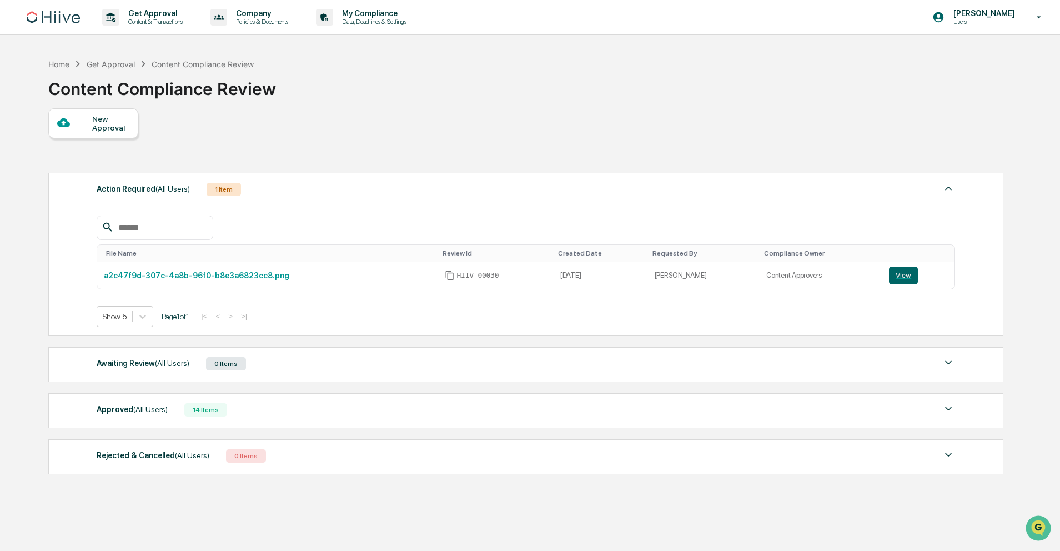
click at [345, 414] on div "Approved (All Users) 14 Items" at bounding box center [526, 410] width 858 height 16
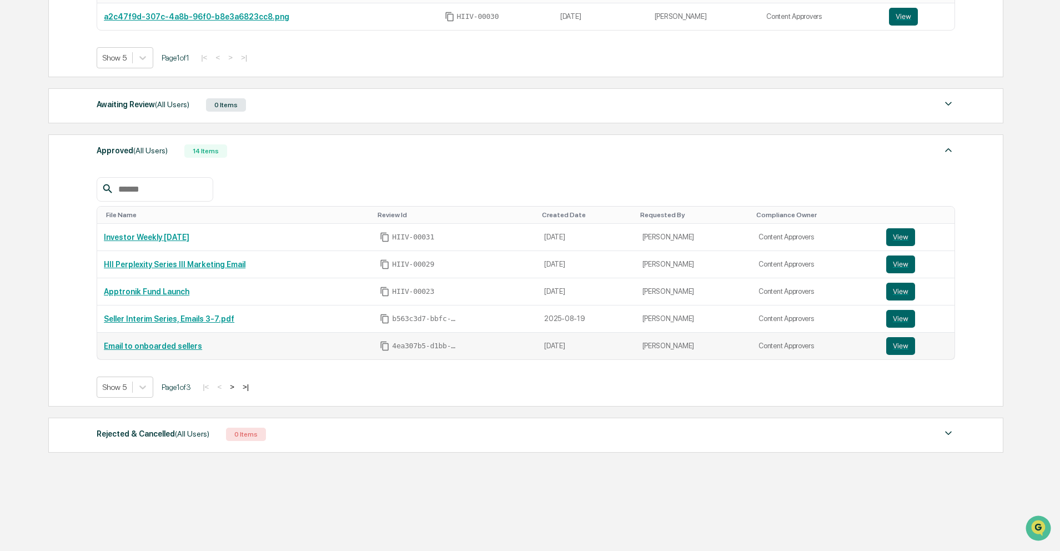
scroll to position [261, 0]
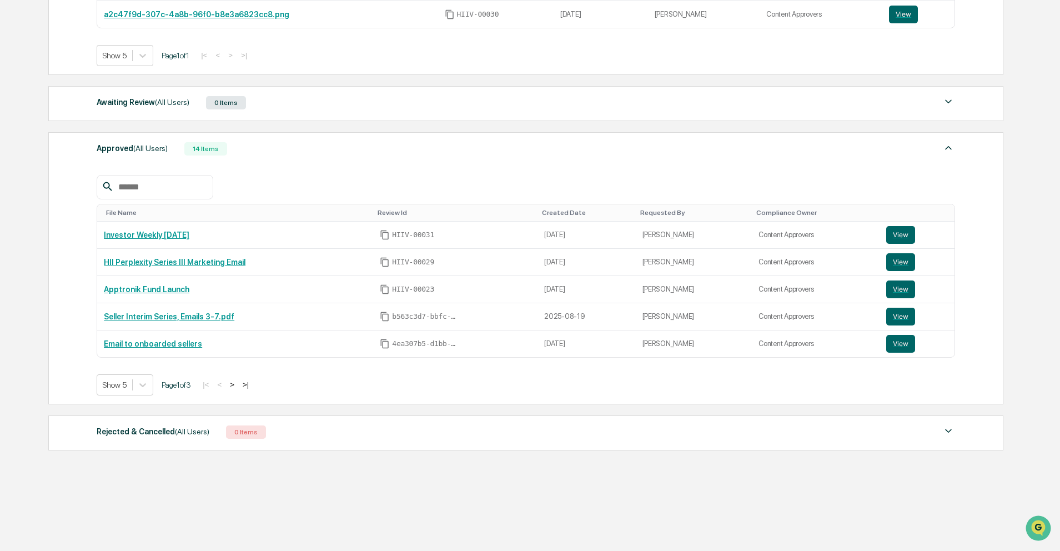
click at [183, 183] on input "text" at bounding box center [161, 187] width 94 height 14
type input "**"
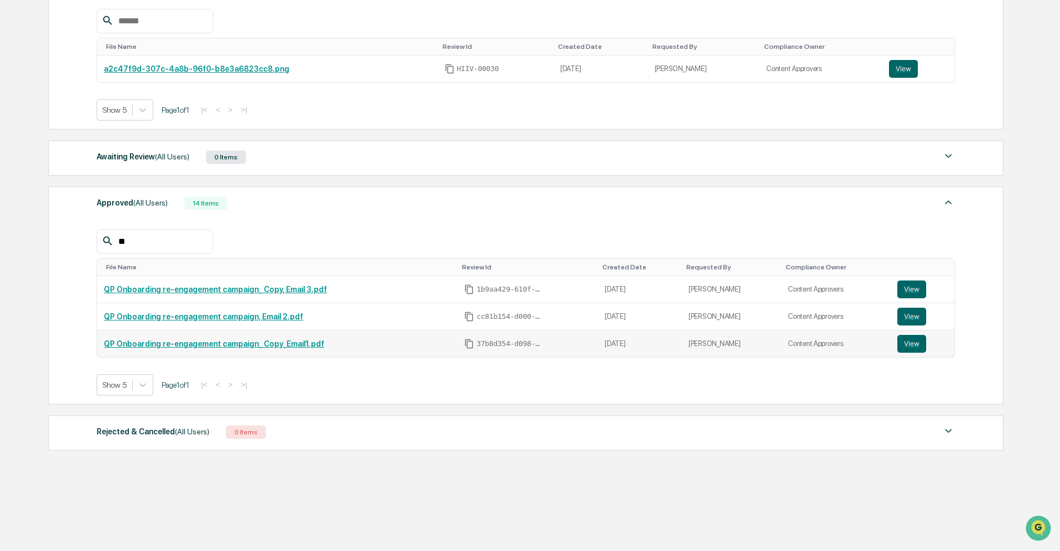
click at [304, 344] on link "QP Onboarding re-engagement campaign_ Copy_Email1.pdf" at bounding box center [214, 343] width 220 height 9
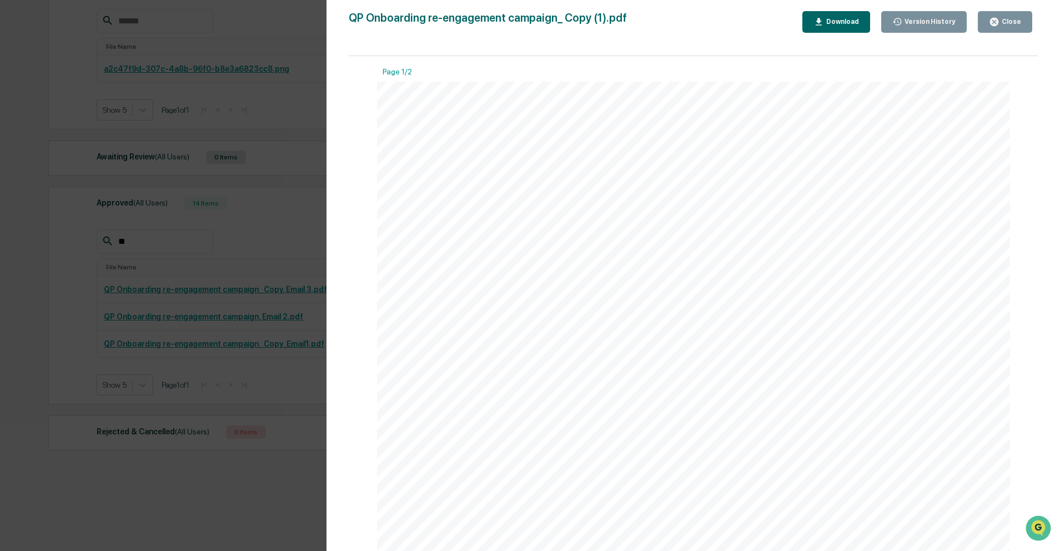
click at [1012, 26] on div "Close" at bounding box center [1005, 22] width 32 height 11
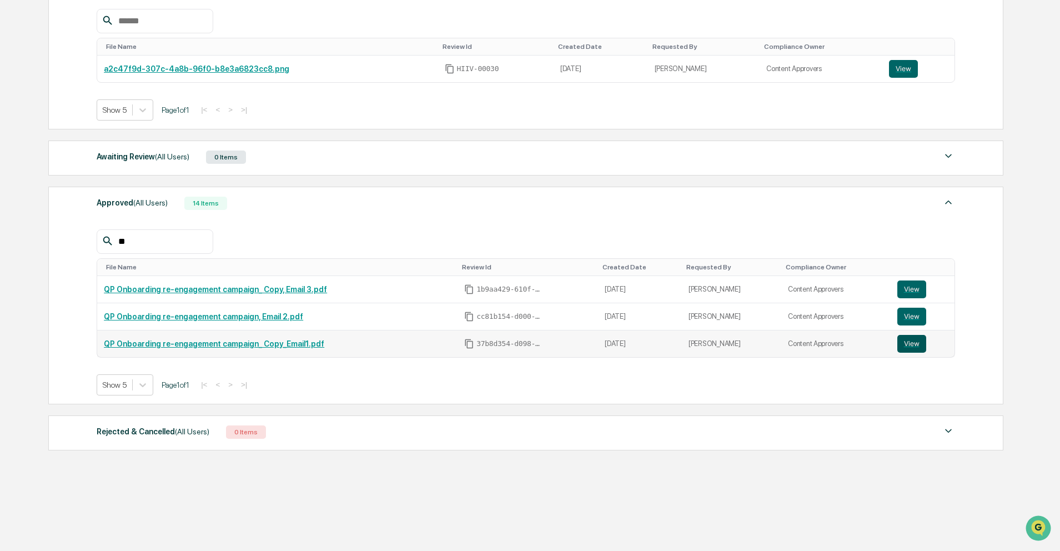
click at [906, 337] on button "View" at bounding box center [911, 344] width 29 height 18
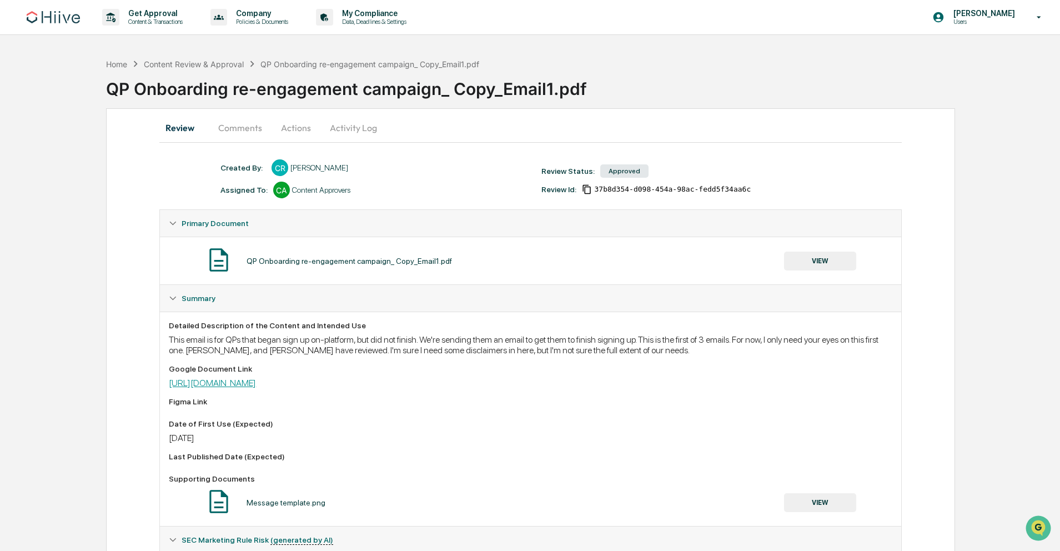
click at [256, 382] on link "https://docs.google.com/document/d/1a4gQWJtQSxTjMnJiz-bSlI9CQjx2DAKzXSna1Tn2d9c…" at bounding box center [212, 382] width 87 height 11
click at [321, 64] on div "QP Onboarding re-engagement campaign_ Copy_Email1.pdf" at bounding box center [369, 63] width 219 height 9
click at [221, 63] on div "Content Review & Approval" at bounding box center [194, 63] width 100 height 9
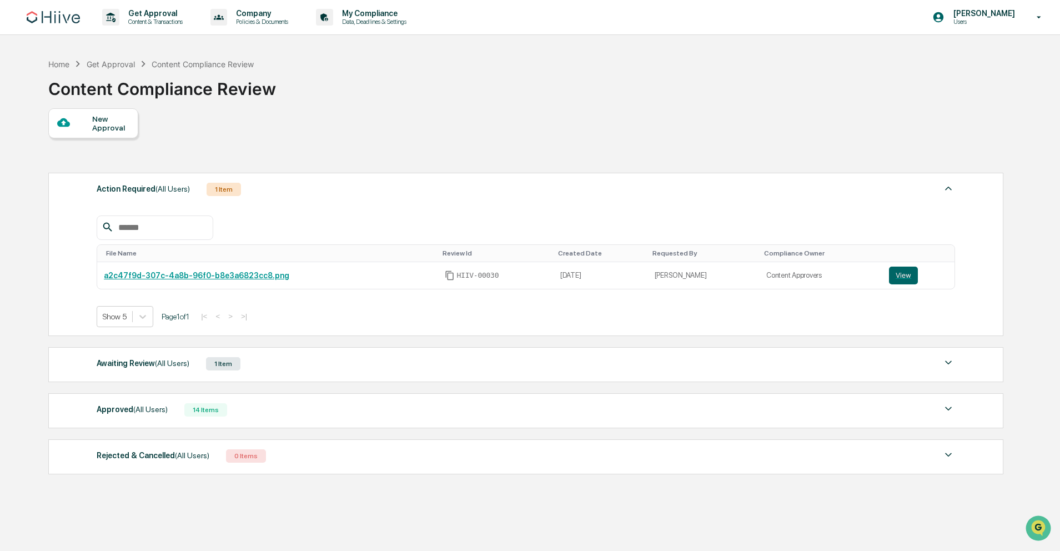
click at [178, 233] on input "text" at bounding box center [161, 227] width 94 height 14
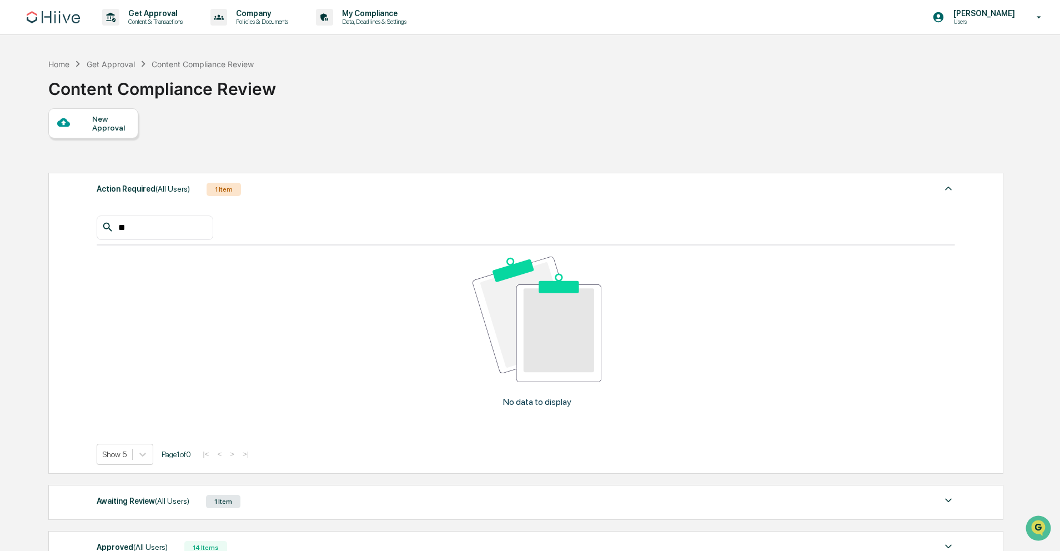
type input "*"
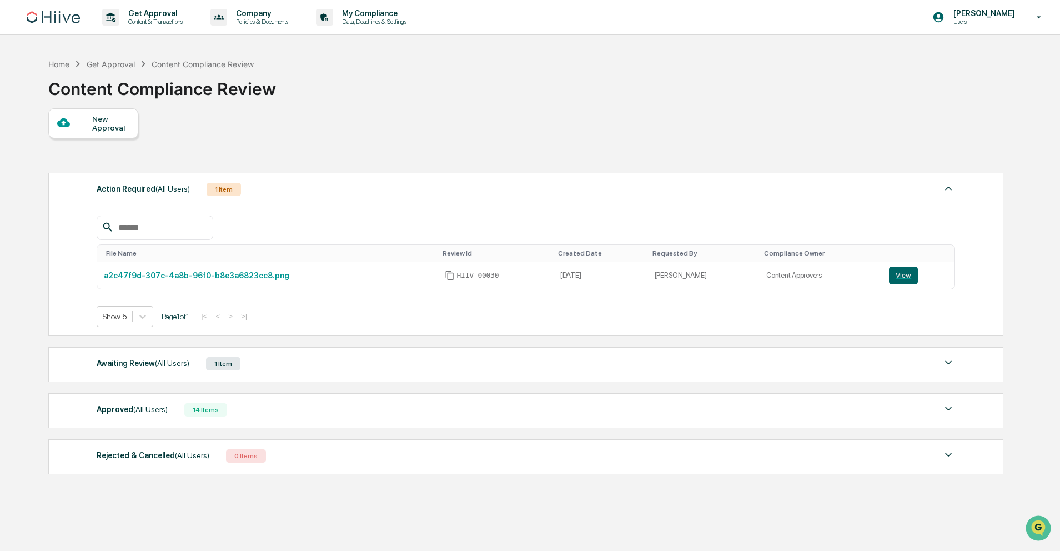
click at [346, 422] on div "Approved (All Users) 14 Items File Name Review Id Created Date Requested By Com…" at bounding box center [525, 410] width 955 height 35
click at [194, 405] on div "14 Items" at bounding box center [205, 409] width 43 height 13
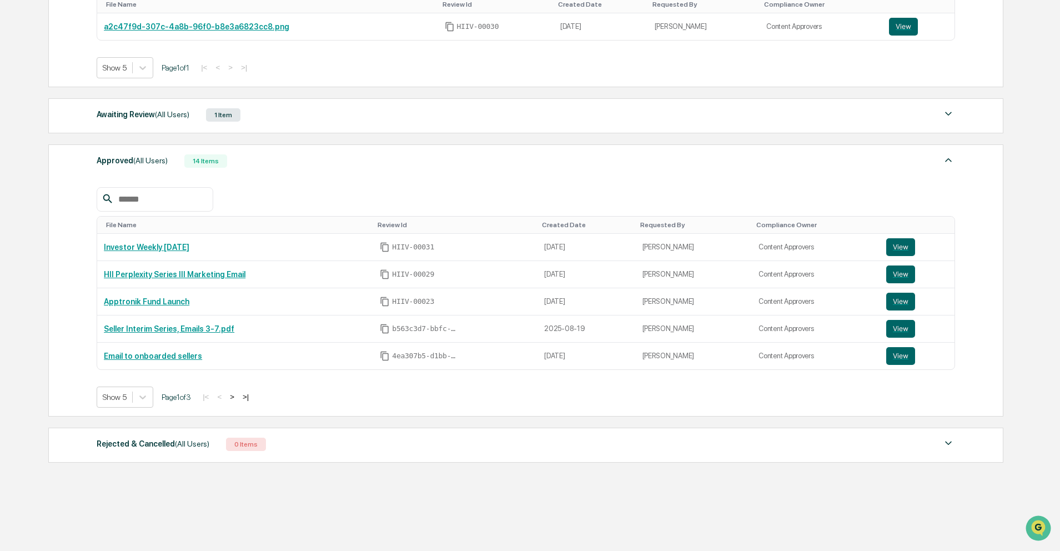
scroll to position [254, 0]
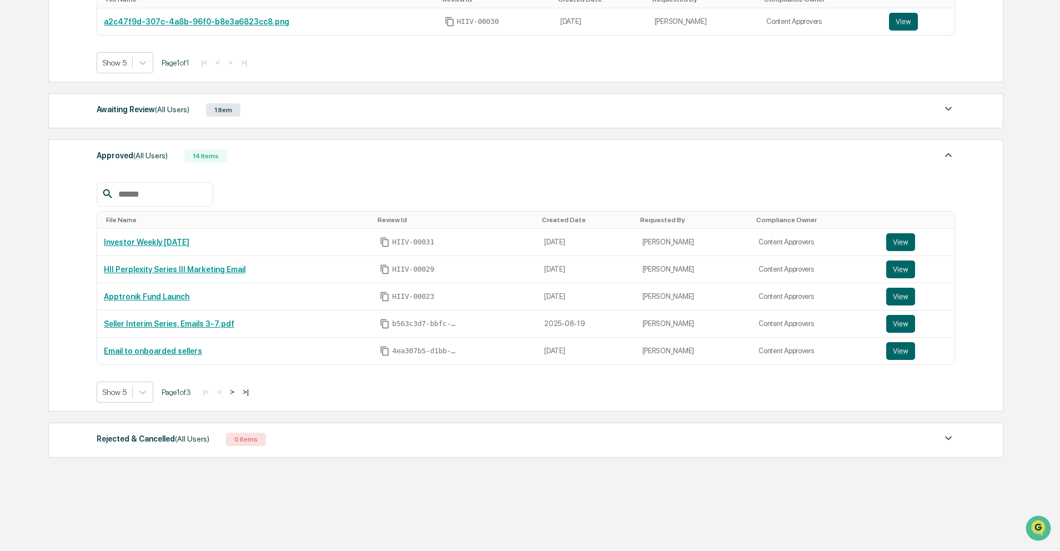
click at [187, 187] on input "text" at bounding box center [161, 194] width 94 height 14
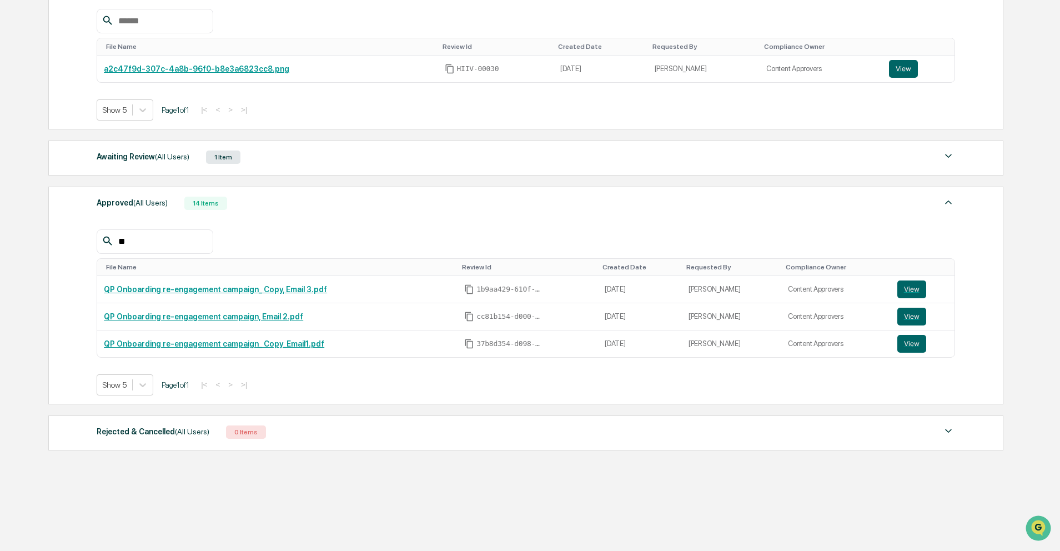
scroll to position [207, 0]
type input "**"
click at [263, 315] on link "QP Onboarding re-engagement campaign, Email 2.pdf" at bounding box center [203, 316] width 199 height 9
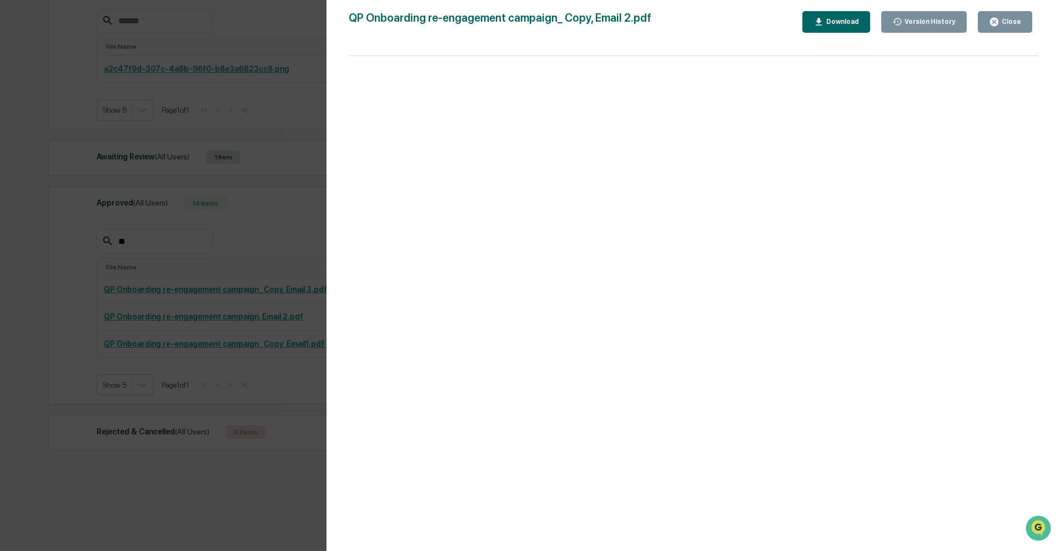
drag, startPoint x: 192, startPoint y: 253, endPoint x: 1029, endPoint y: 93, distance: 852.1
click at [192, 253] on div "Version History 05/22/2025, 08:39 PM Caroline Ramsay QP Onboarding re-engagemen…" at bounding box center [530, 275] width 1060 height 551
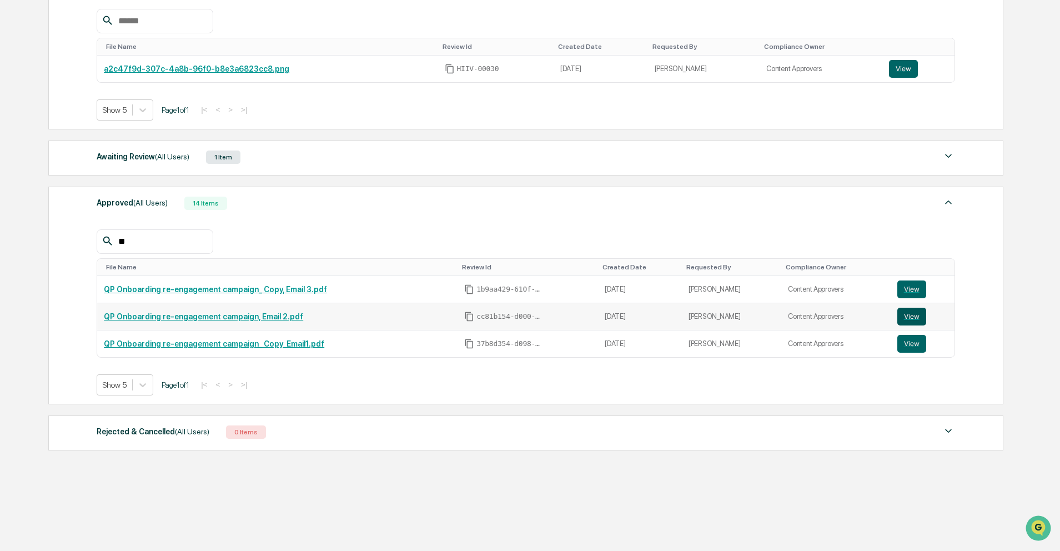
click at [918, 319] on button "View" at bounding box center [911, 316] width 29 height 18
